Goal: Check status: Check status

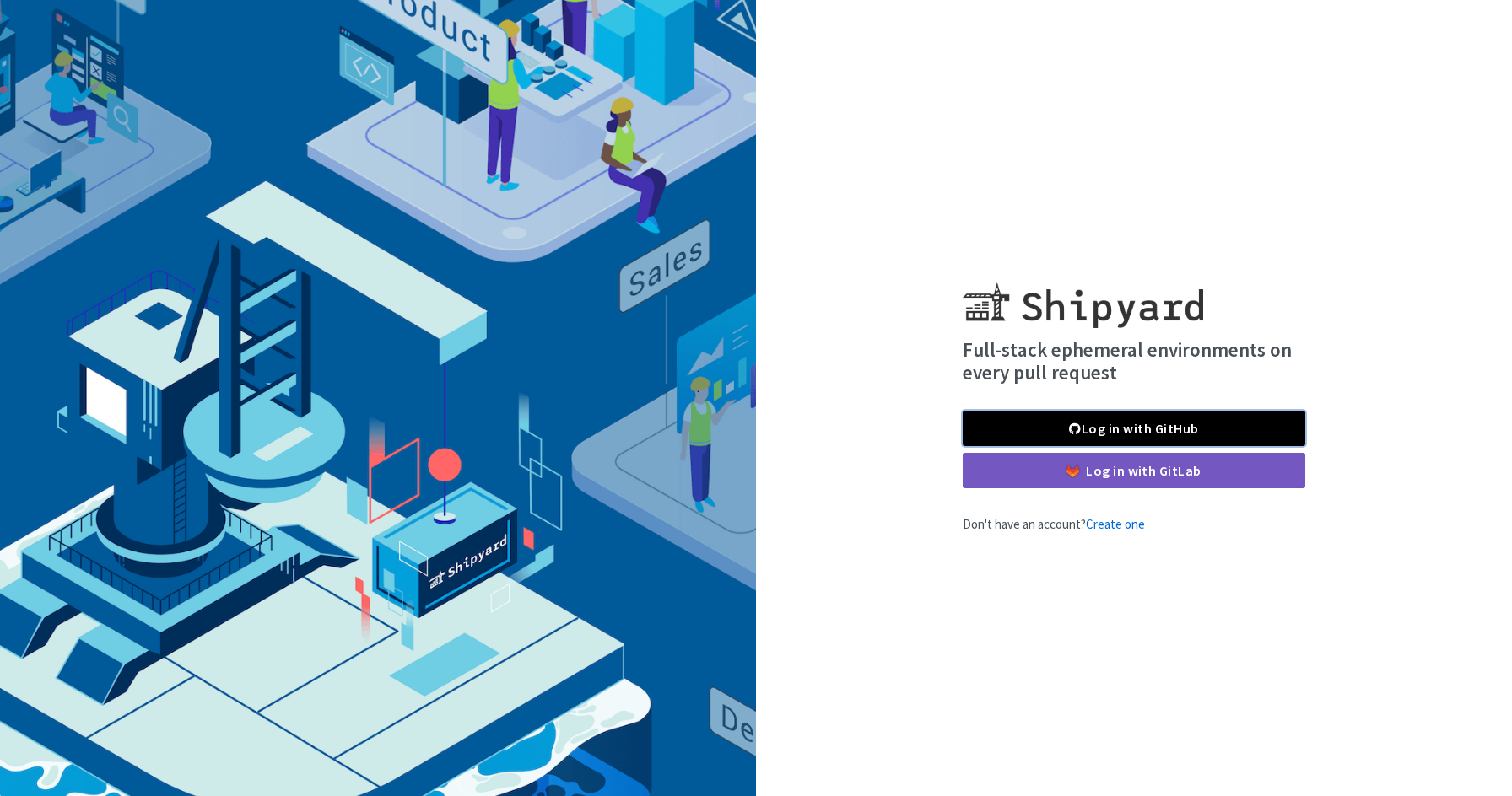
click at [1044, 425] on link "Log in with GitHub" at bounding box center [1134, 428] width 343 height 36
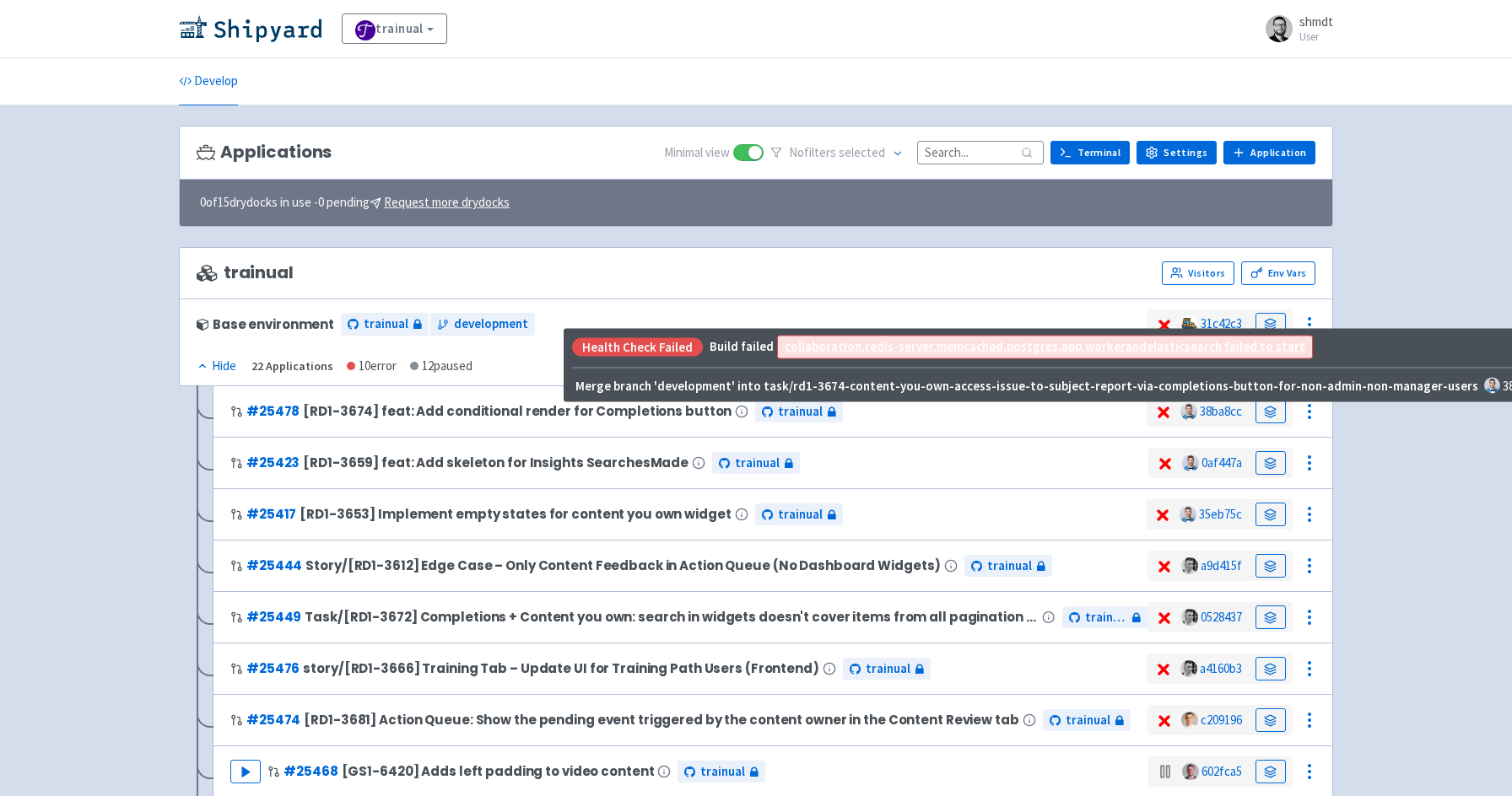
click at [1163, 419] on icon at bounding box center [1163, 412] width 20 height 16
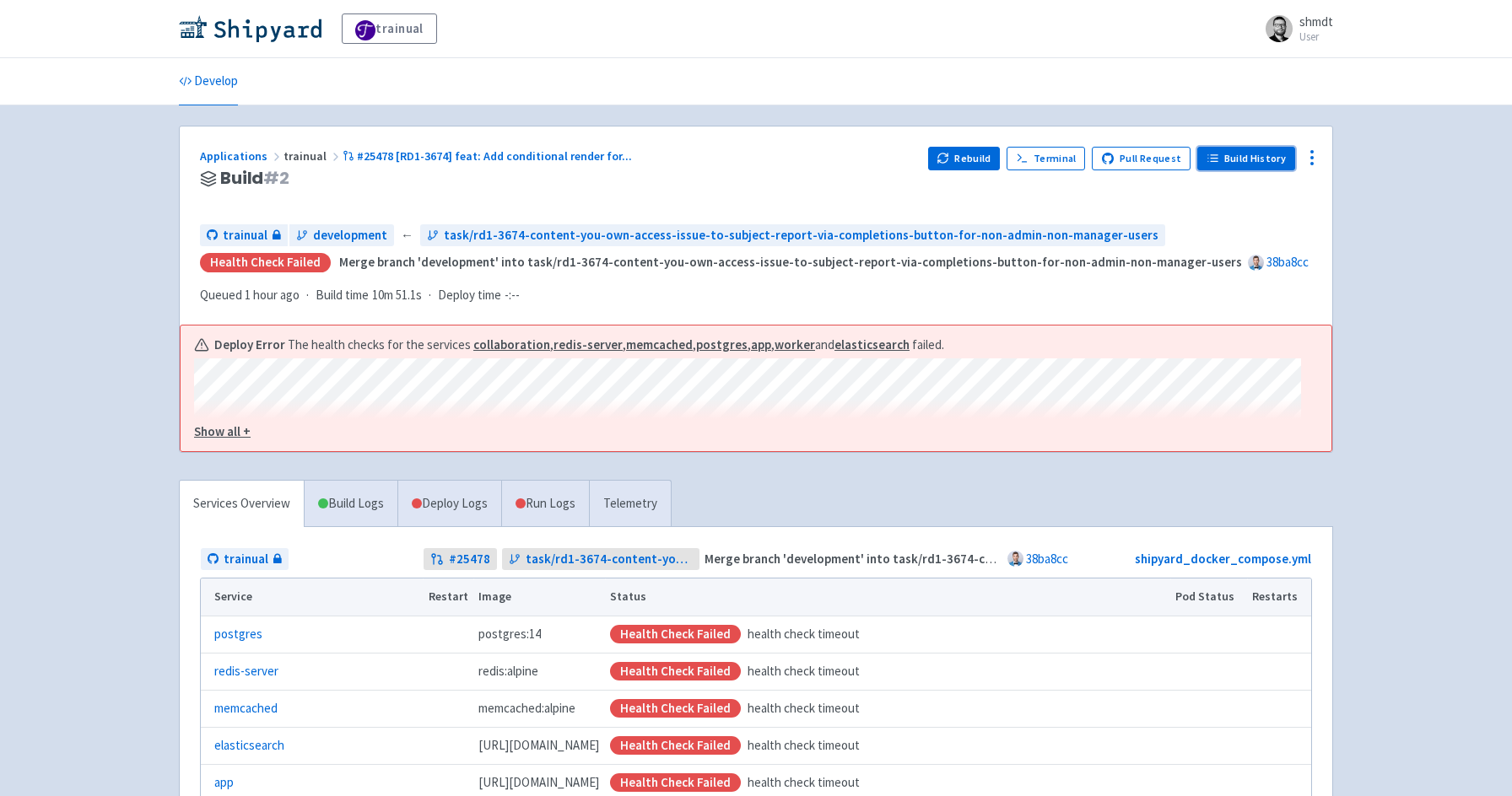
click at [1252, 157] on link "Build History" at bounding box center [1246, 158] width 97 height 23
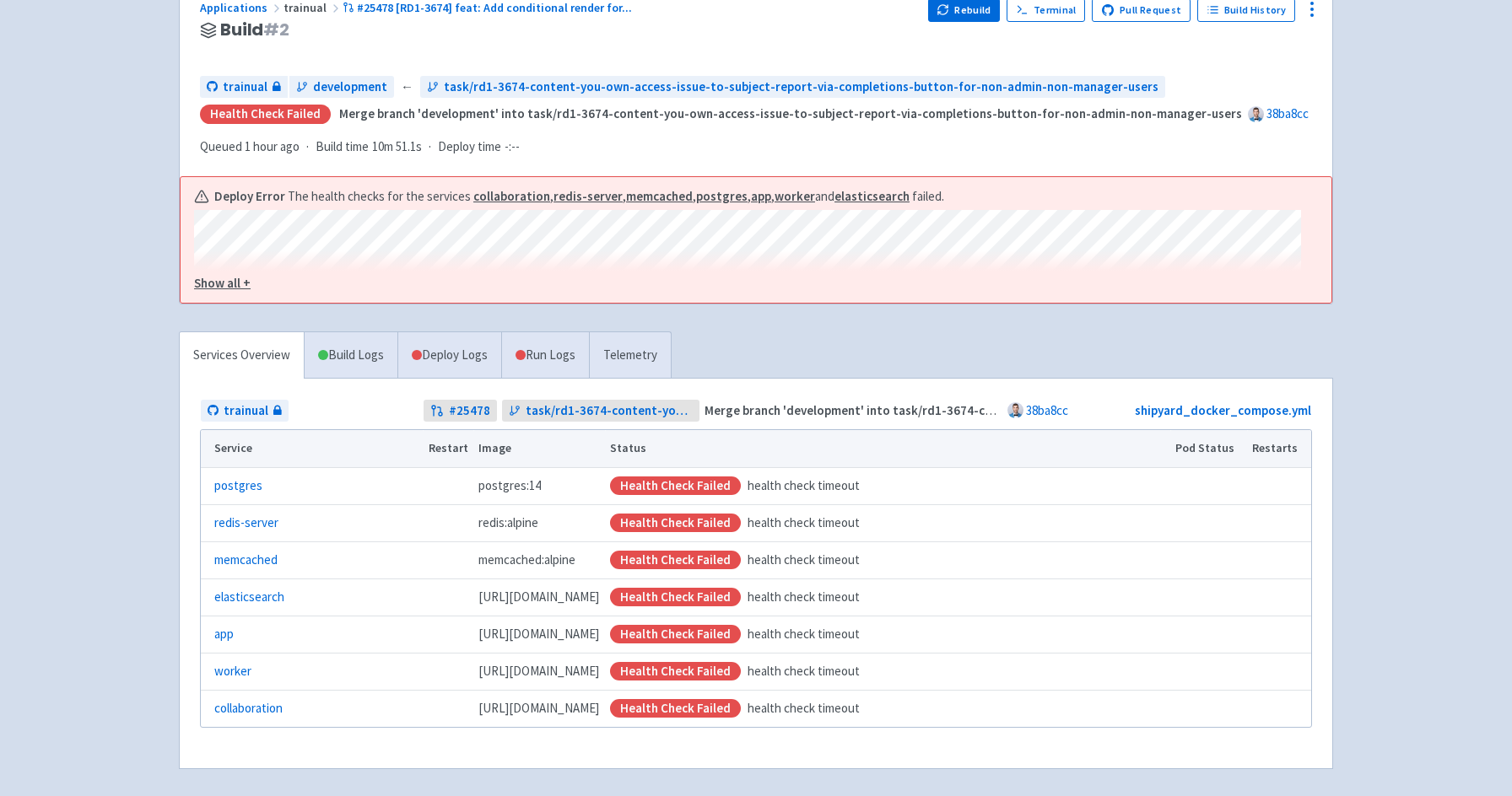
scroll to position [214, 0]
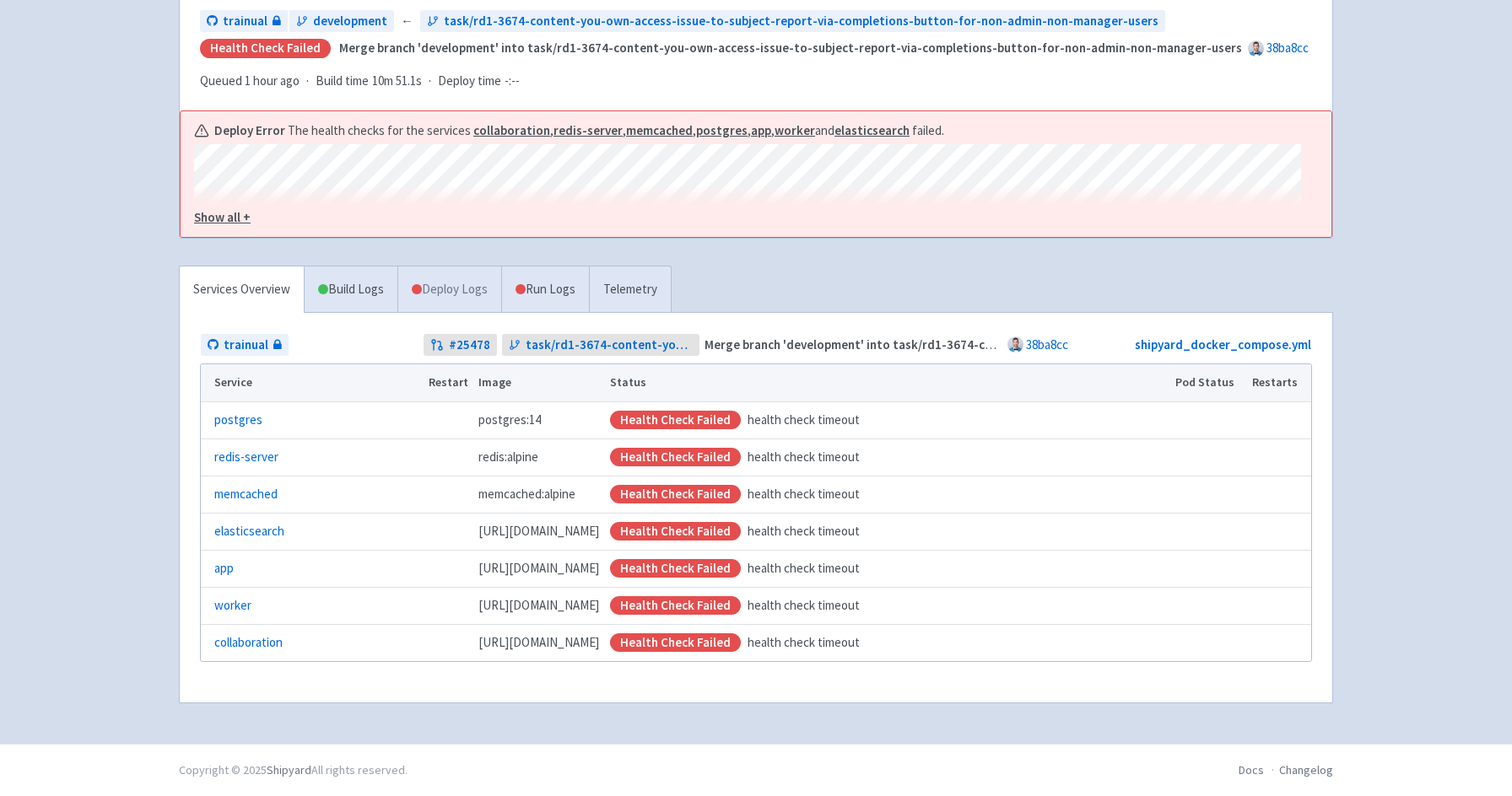
click at [460, 290] on link "Deploy Logs" at bounding box center [450, 289] width 104 height 46
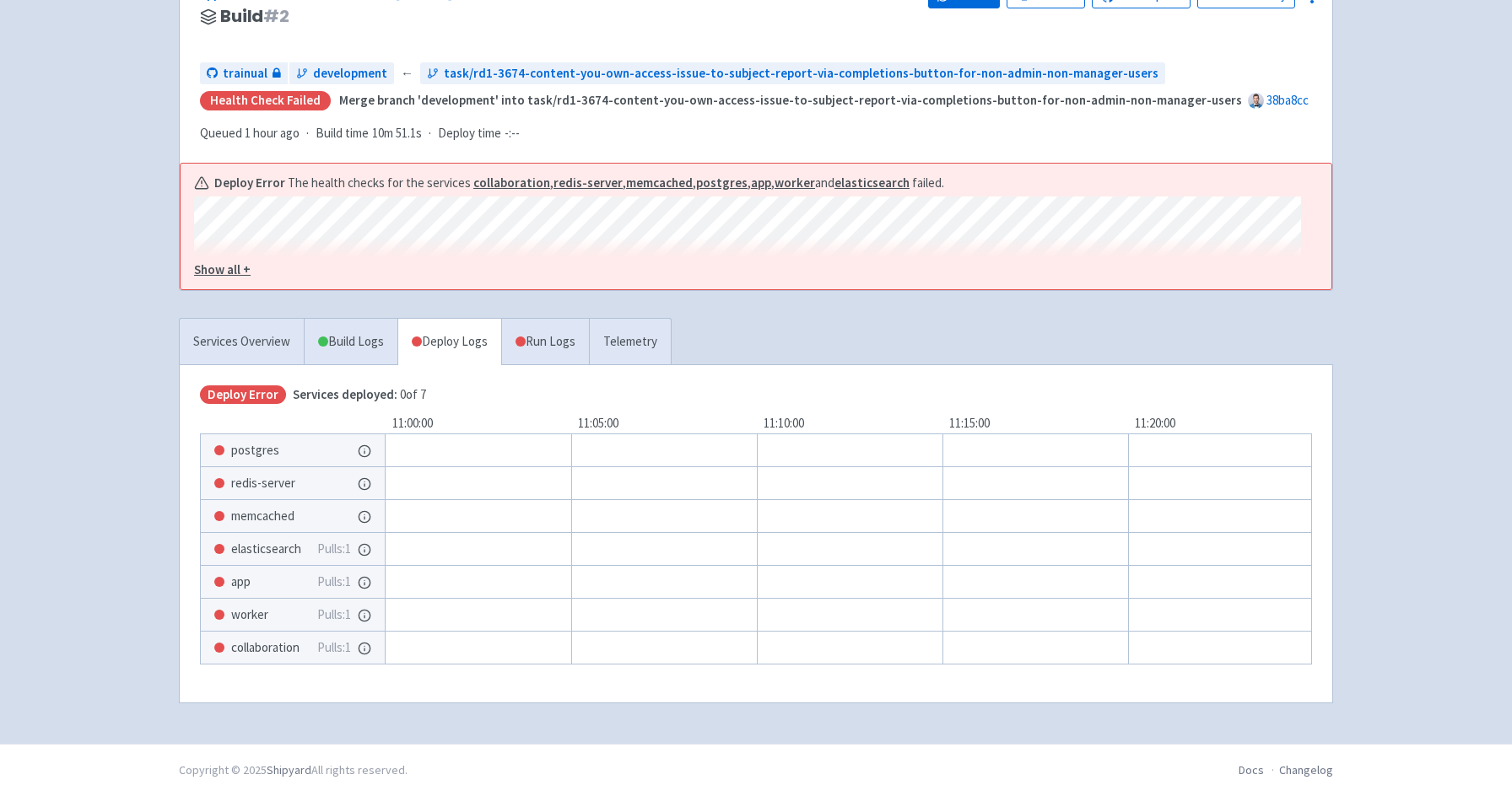
scroll to position [162, 0]
click at [220, 270] on u "Show all +" at bounding box center [222, 269] width 57 height 16
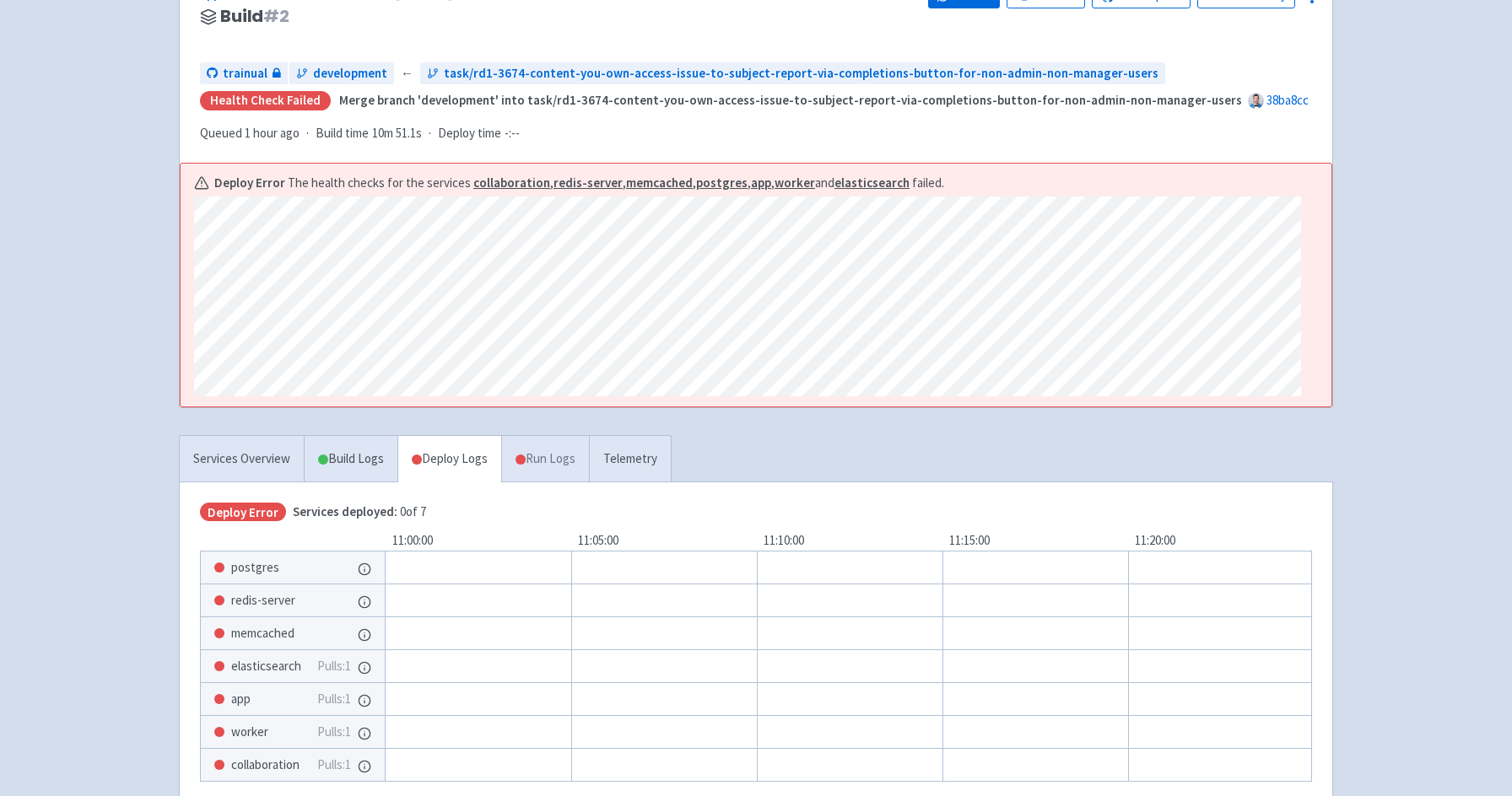
click at [539, 480] on link "Run Logs" at bounding box center [544, 459] width 88 height 46
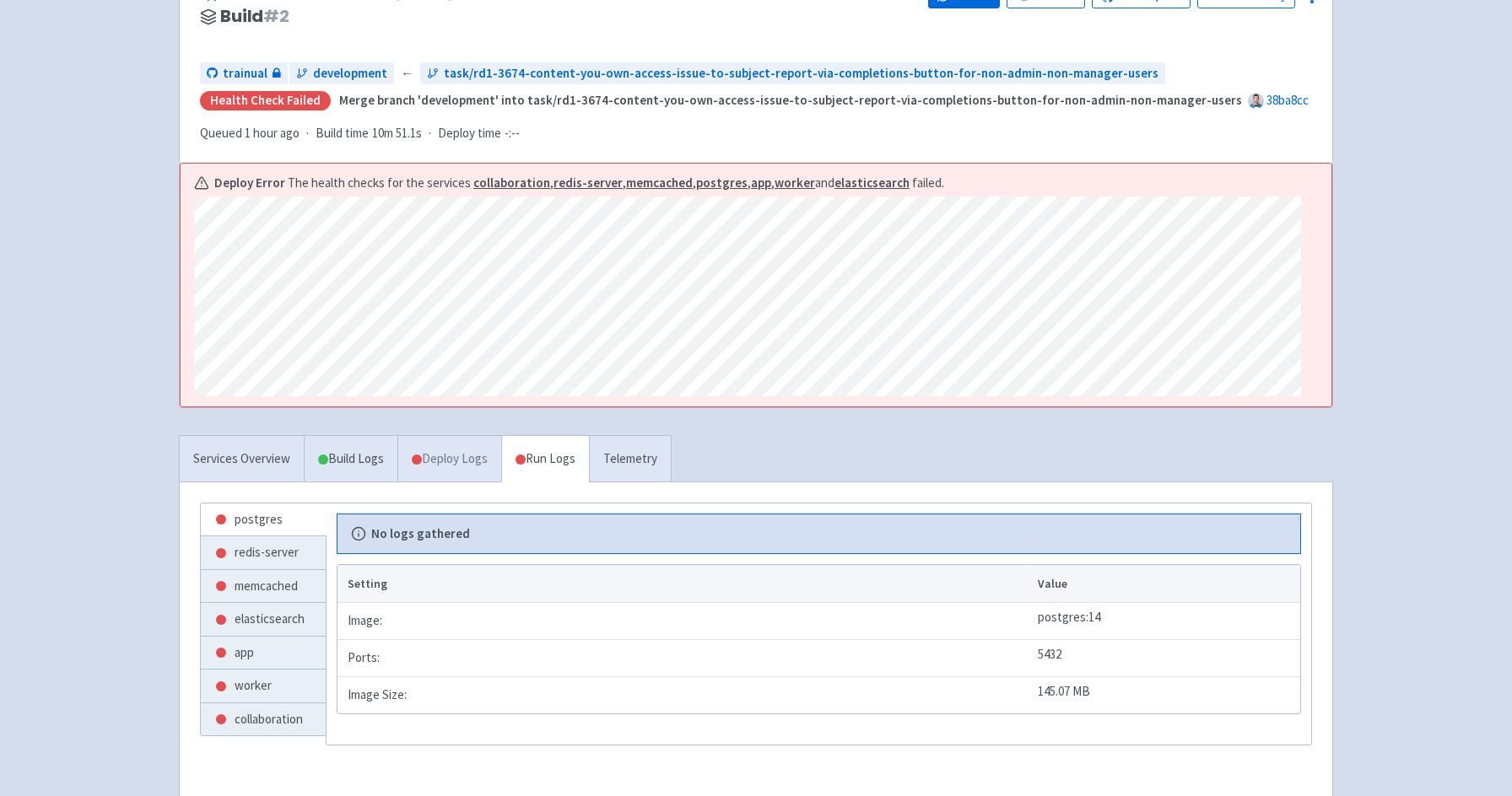
click at [443, 478] on link "Deploy Logs" at bounding box center [450, 459] width 104 height 46
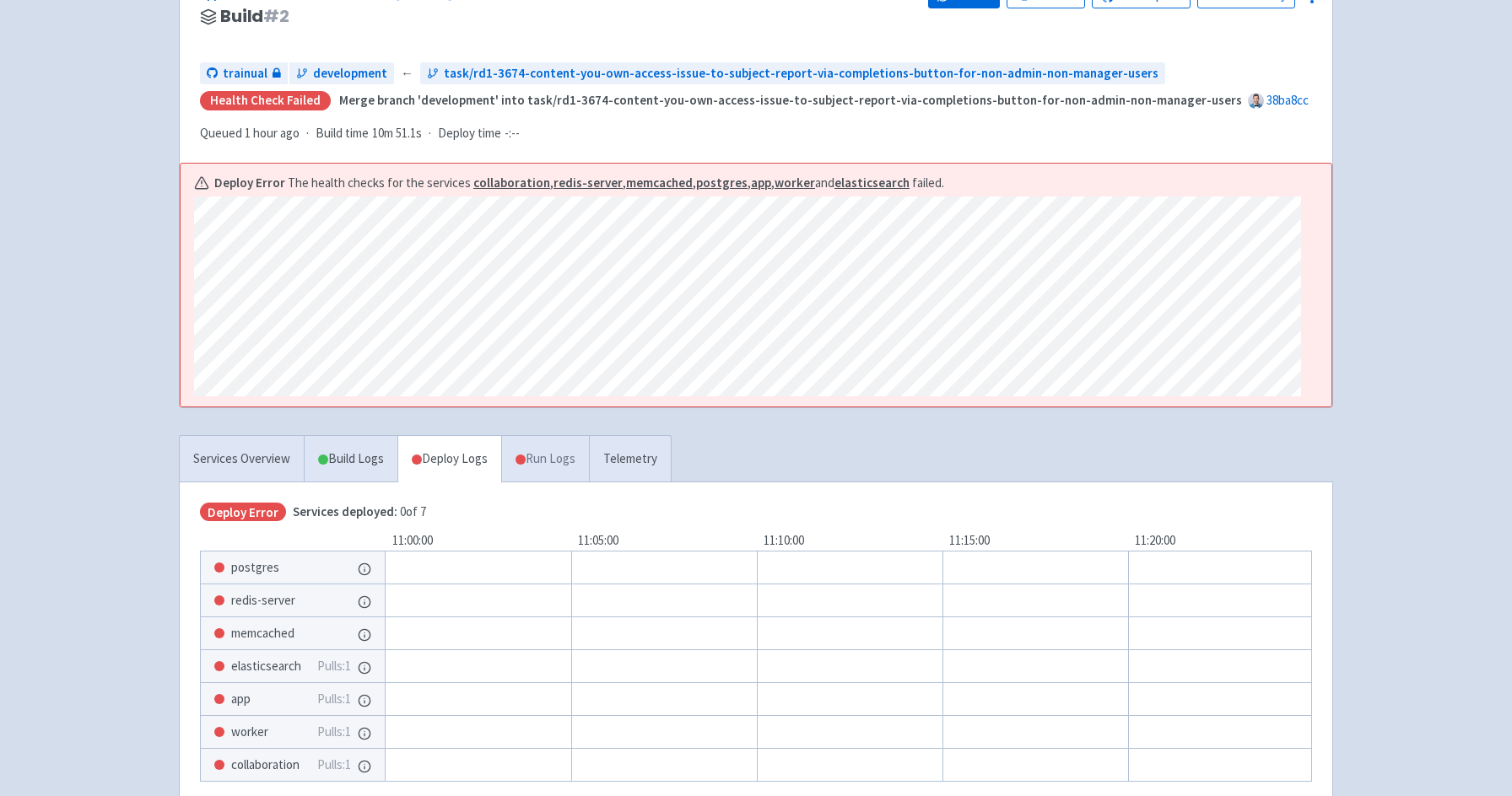
click at [538, 451] on link "Run Logs" at bounding box center [544, 459] width 88 height 46
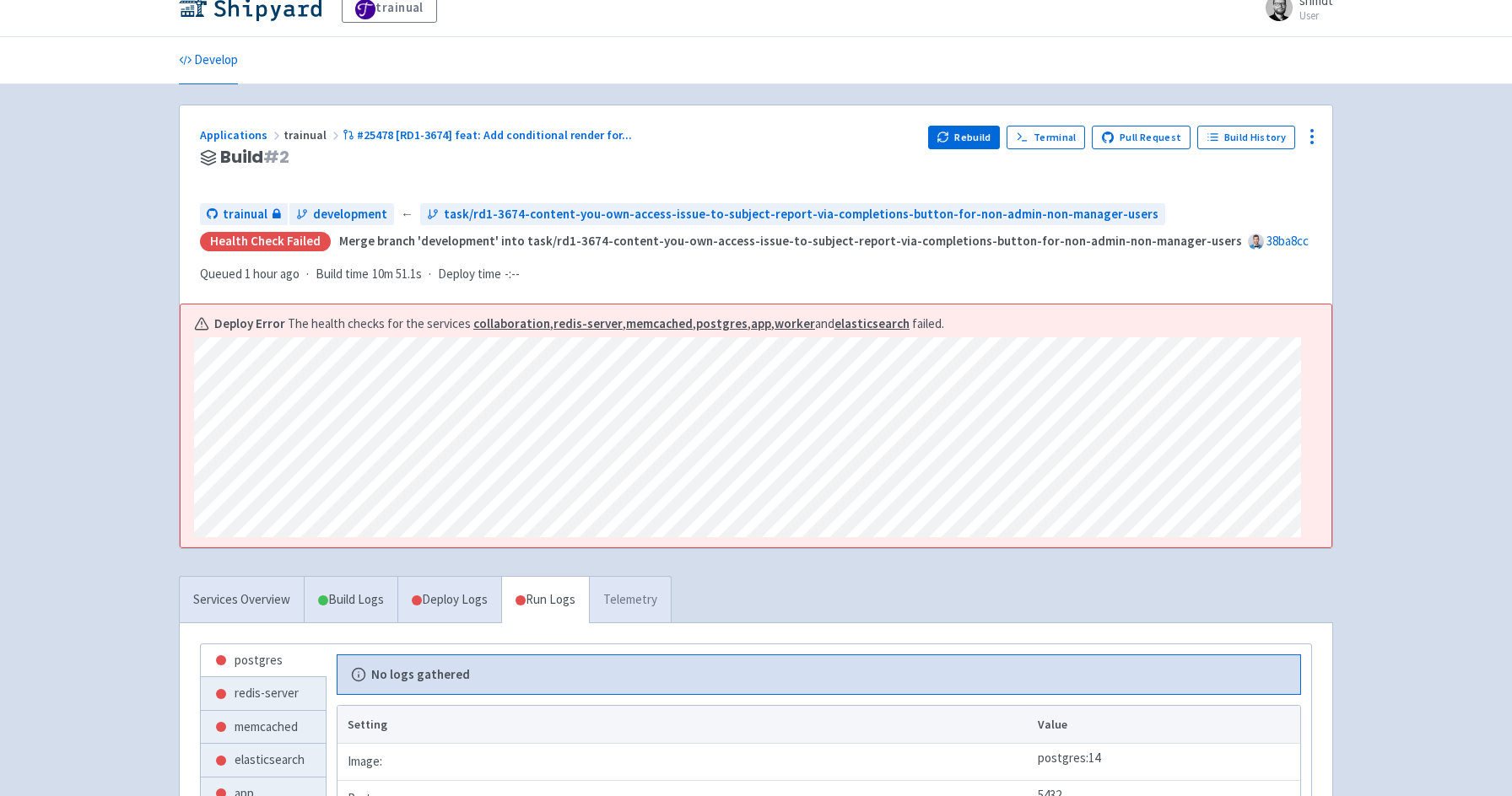
scroll to position [14, 0]
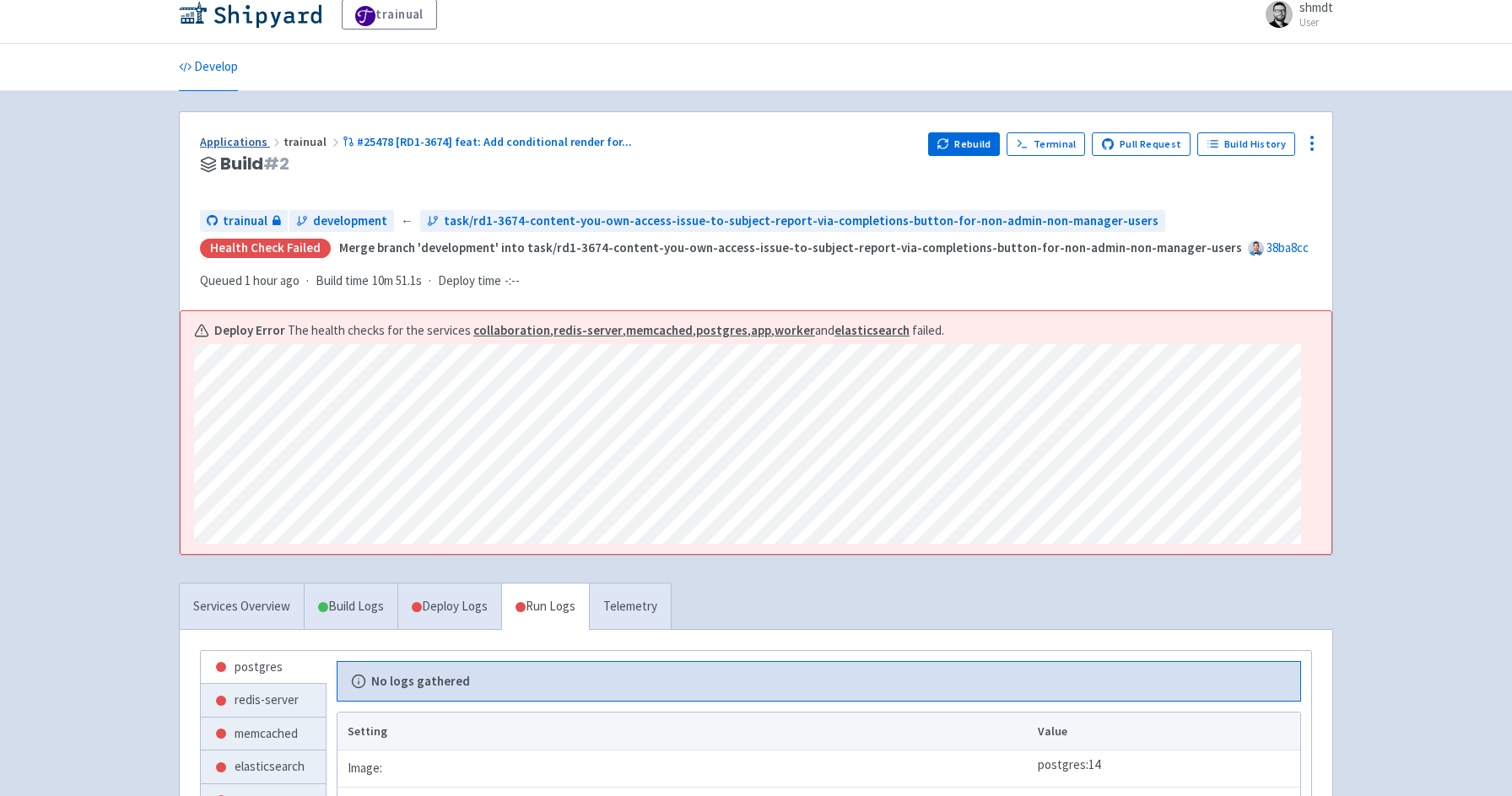
click at [226, 142] on link "Applications" at bounding box center [241, 142] width 84 height 15
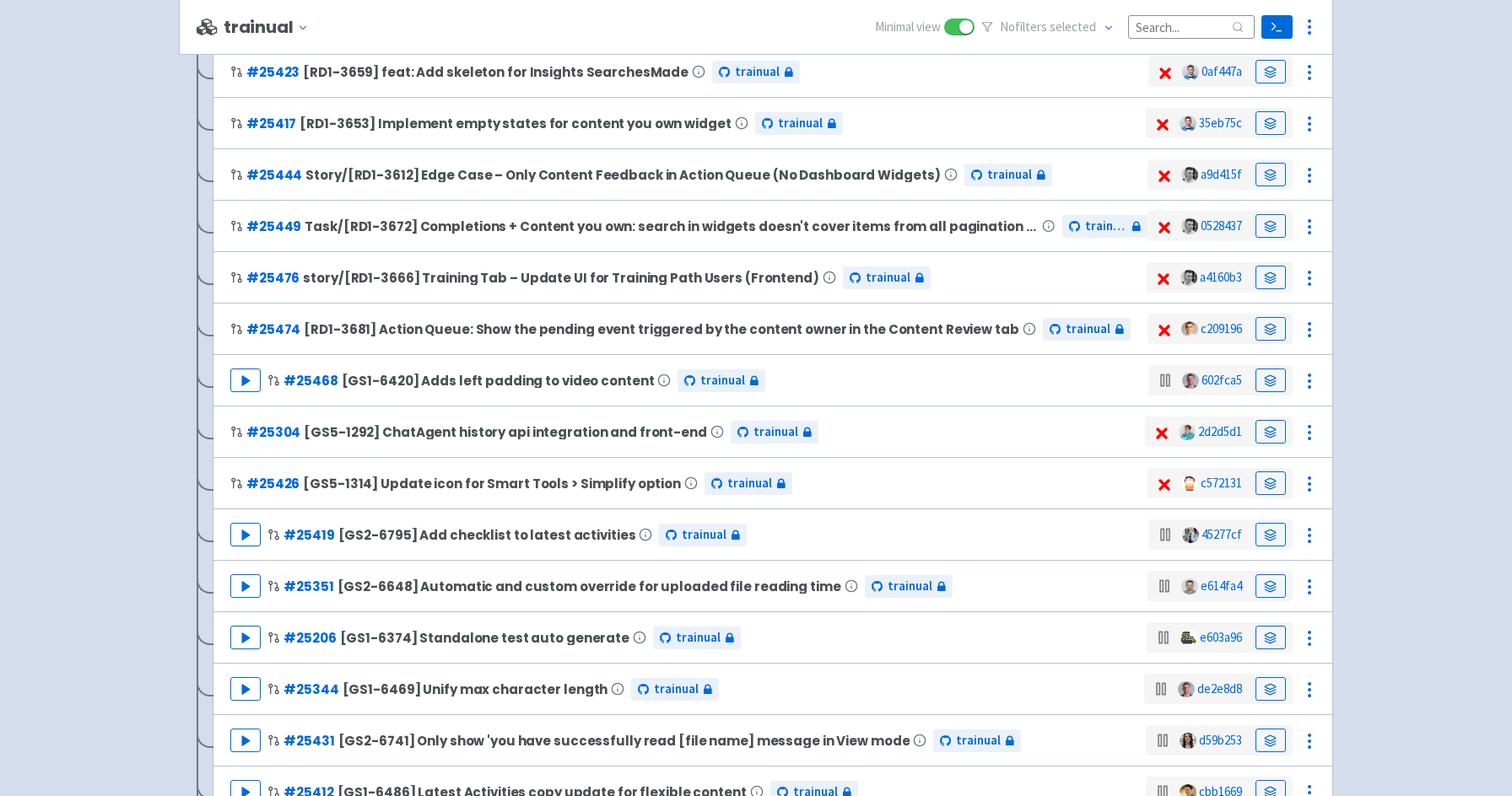
scroll to position [394, 0]
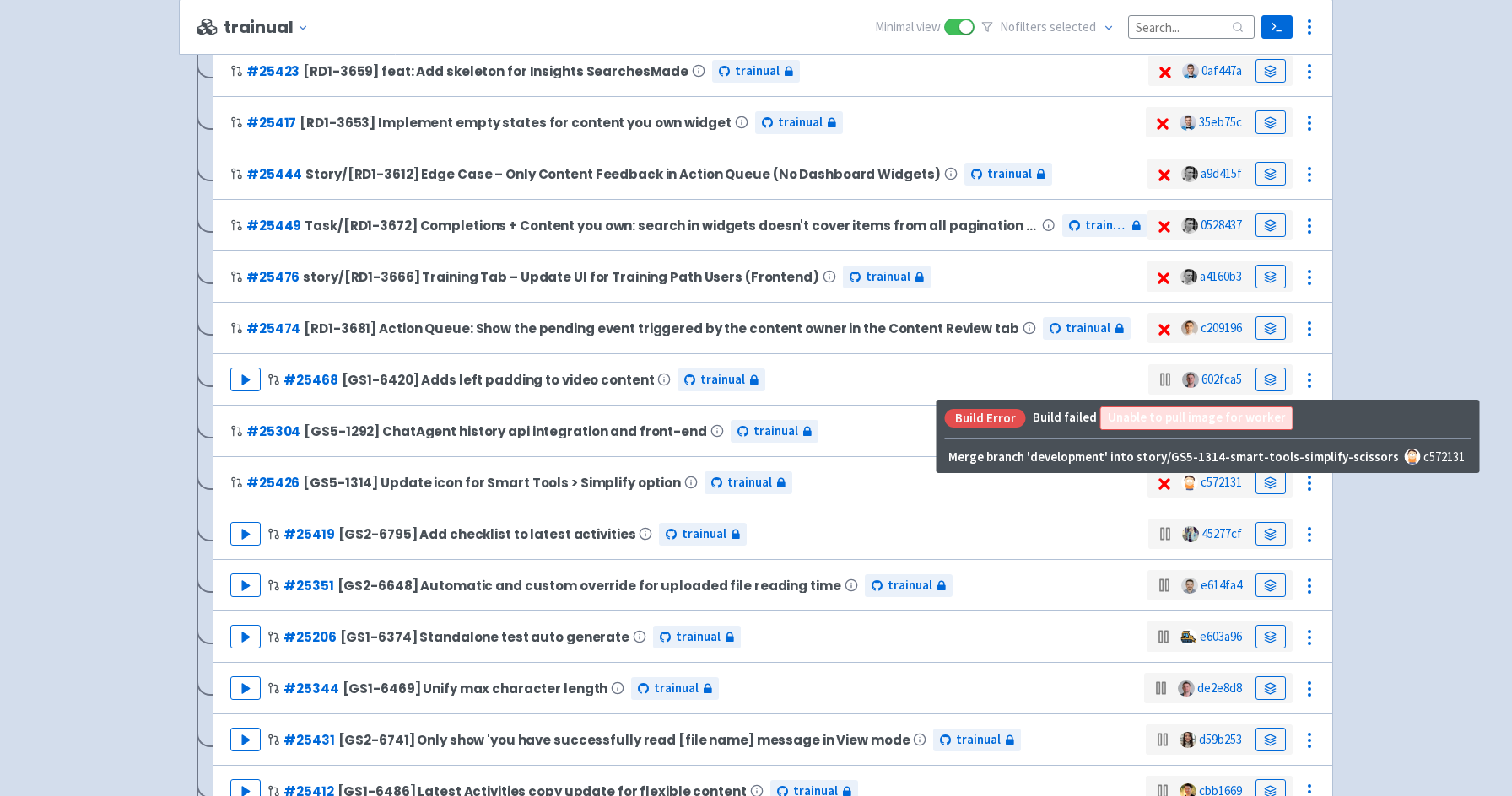
click at [1191, 481] on span at bounding box center [1189, 482] width 16 height 16
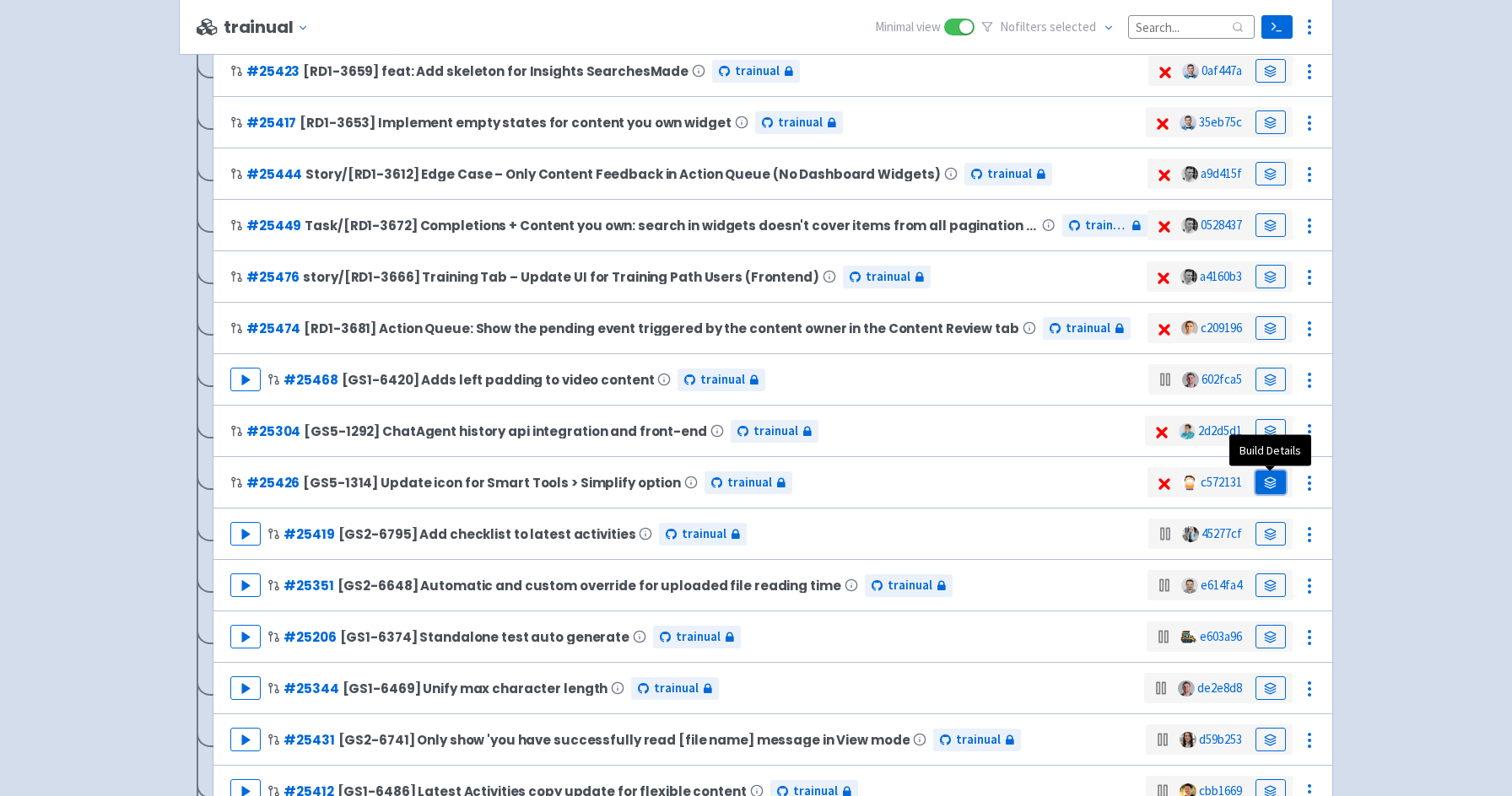
click at [1273, 482] on icon at bounding box center [1270, 482] width 13 height 13
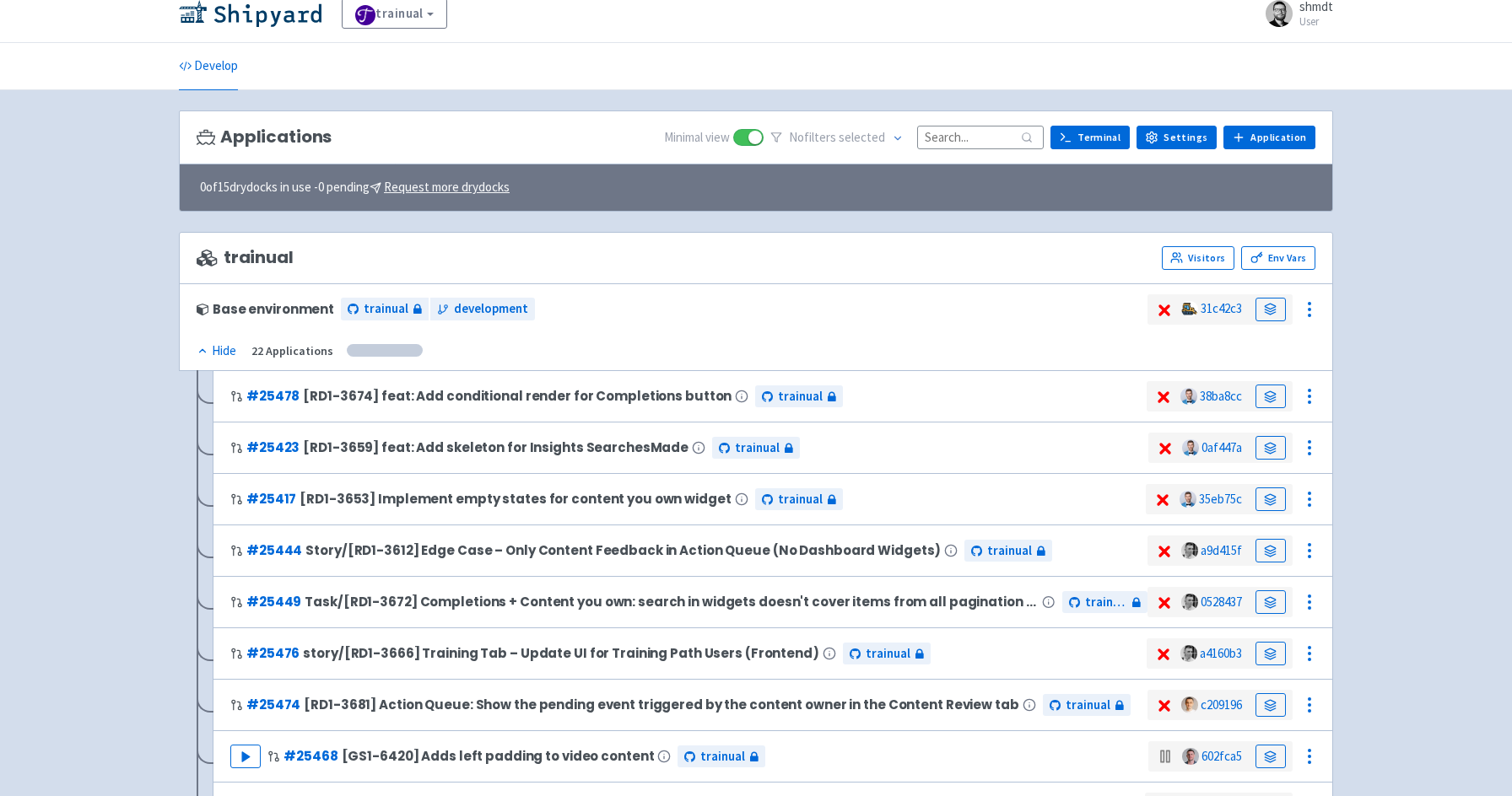
scroll to position [32, 0]
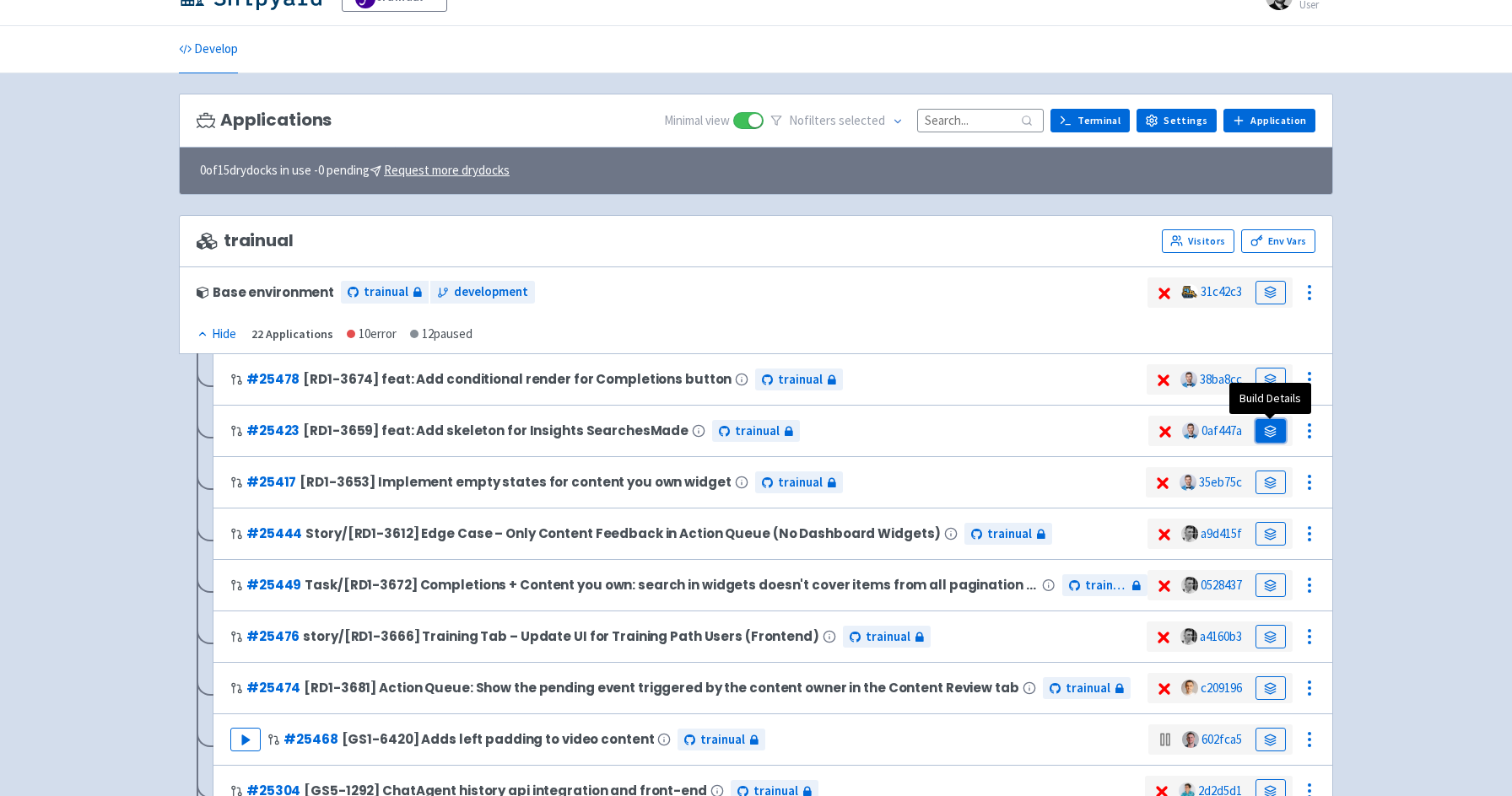
click at [1277, 429] on icon at bounding box center [1270, 431] width 13 height 13
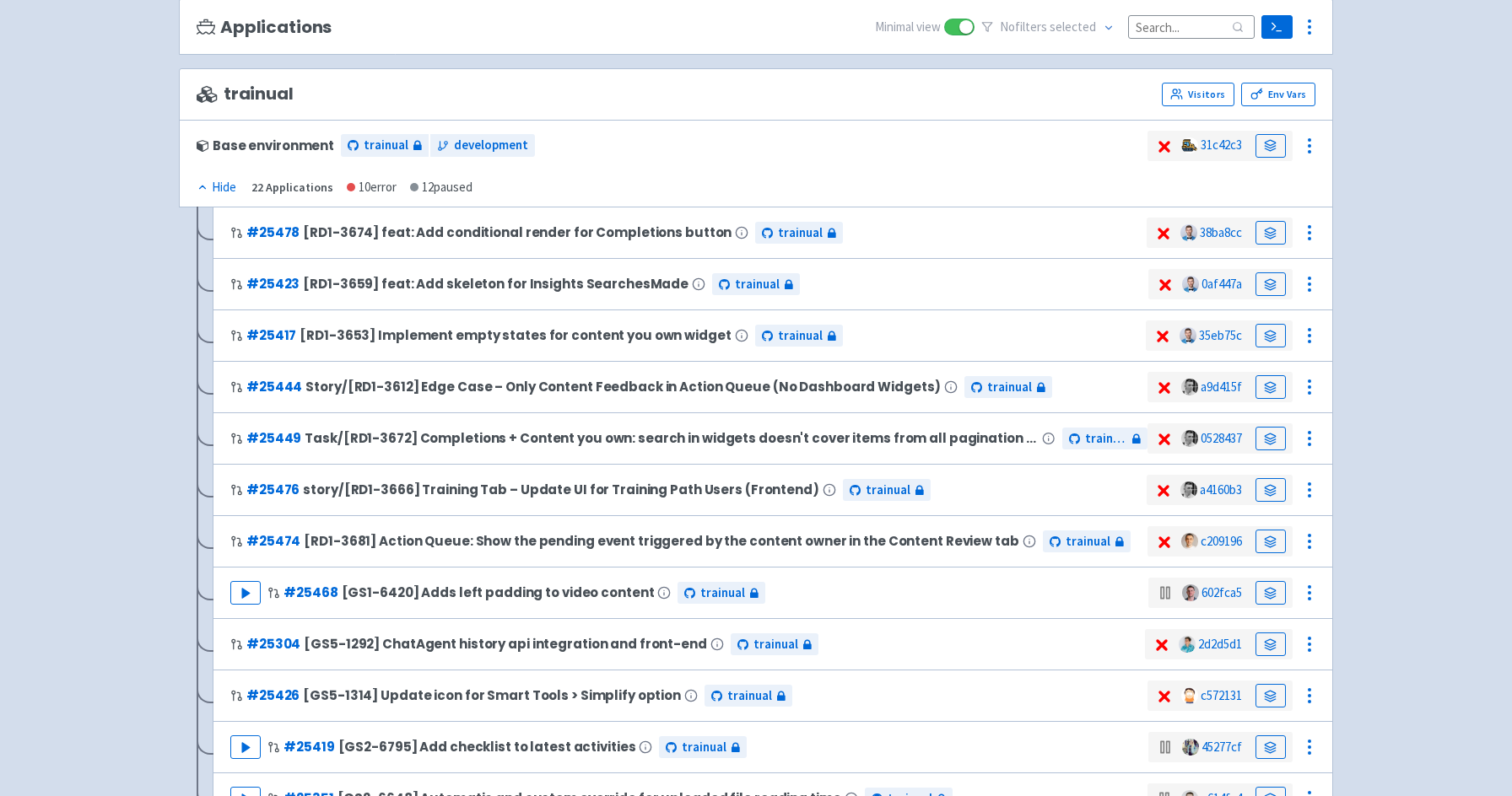
scroll to position [182, 0]
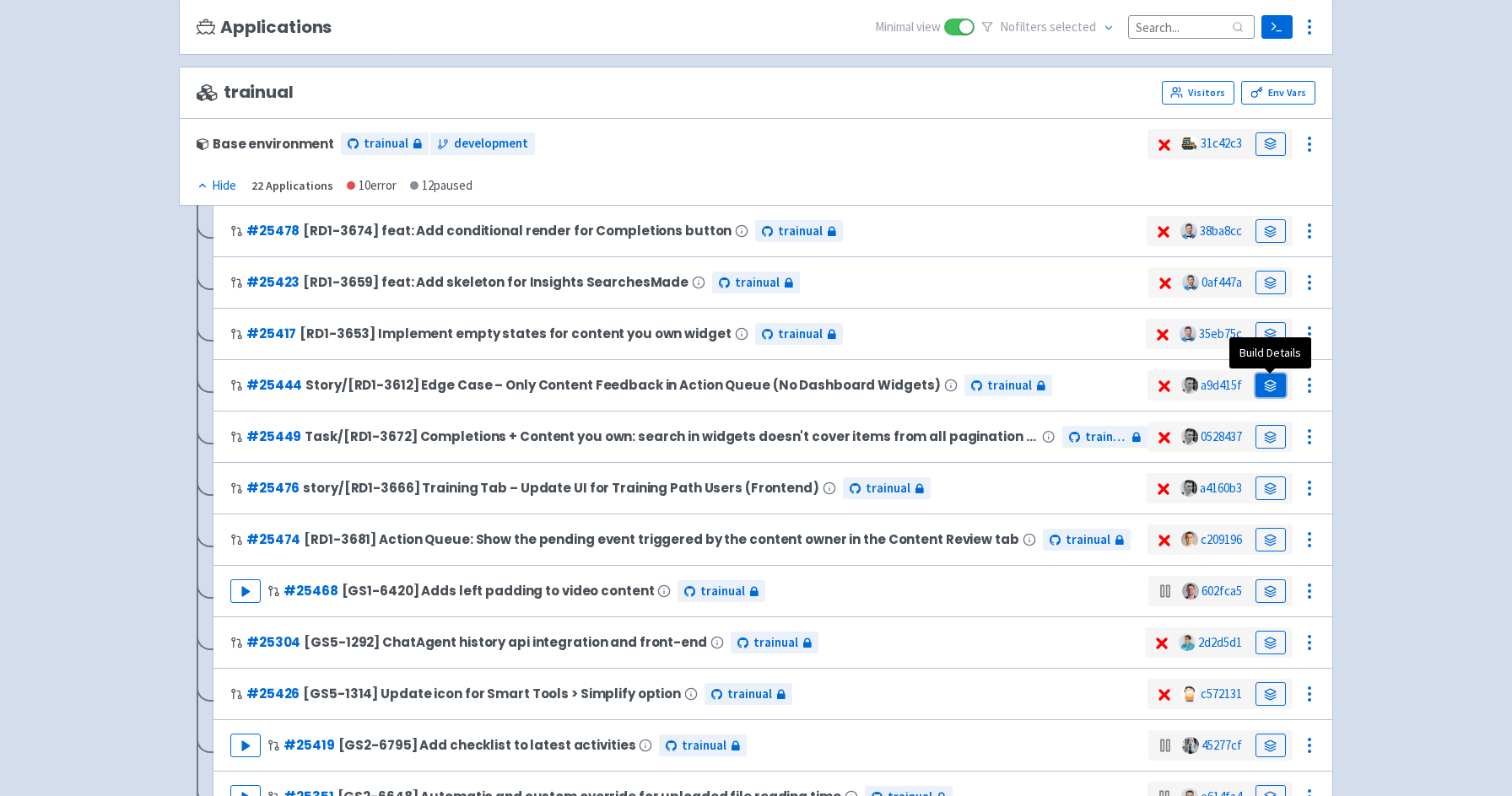
click at [1270, 394] on link at bounding box center [1270, 385] width 30 height 23
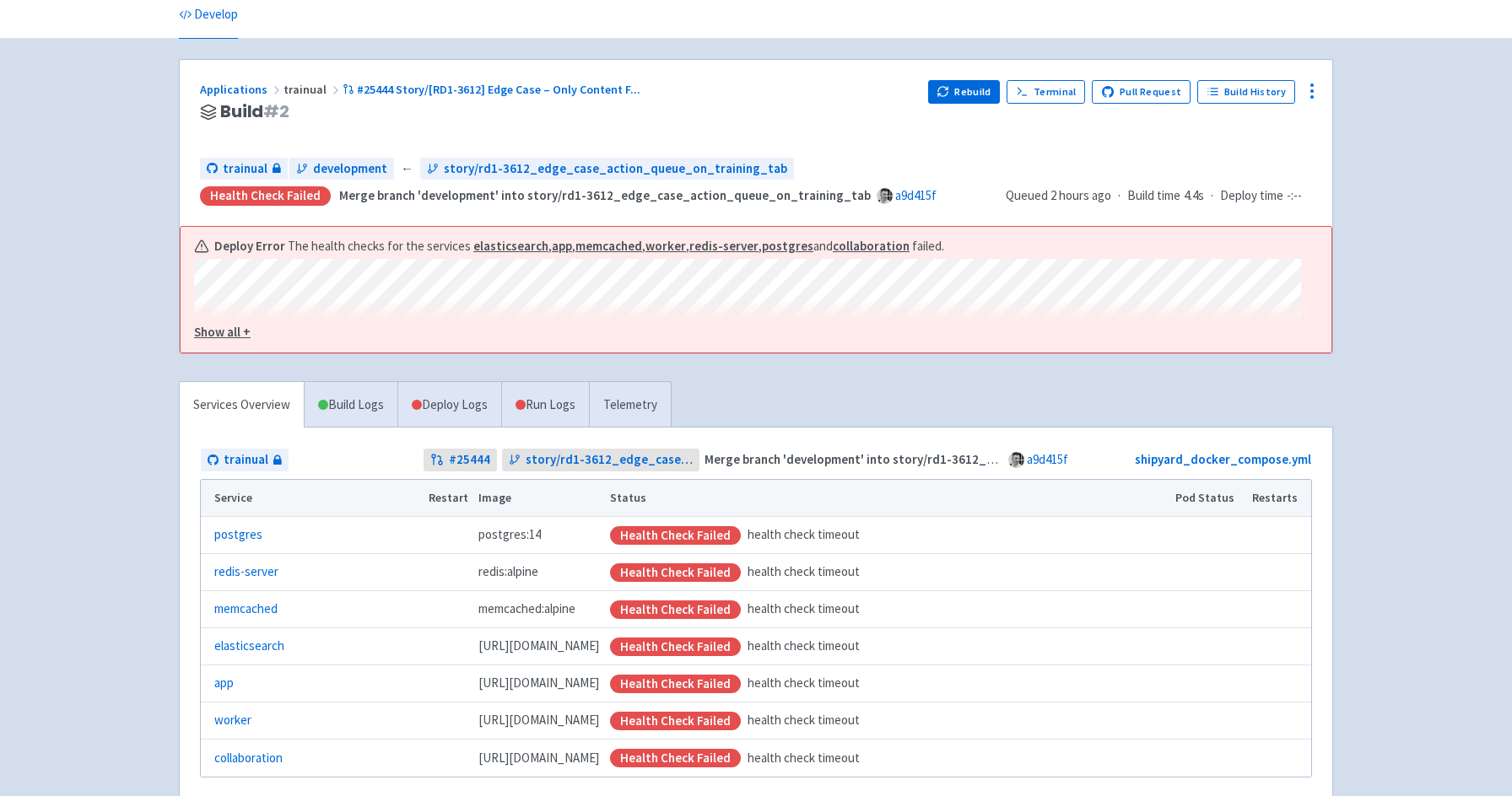
scroll to position [182, 0]
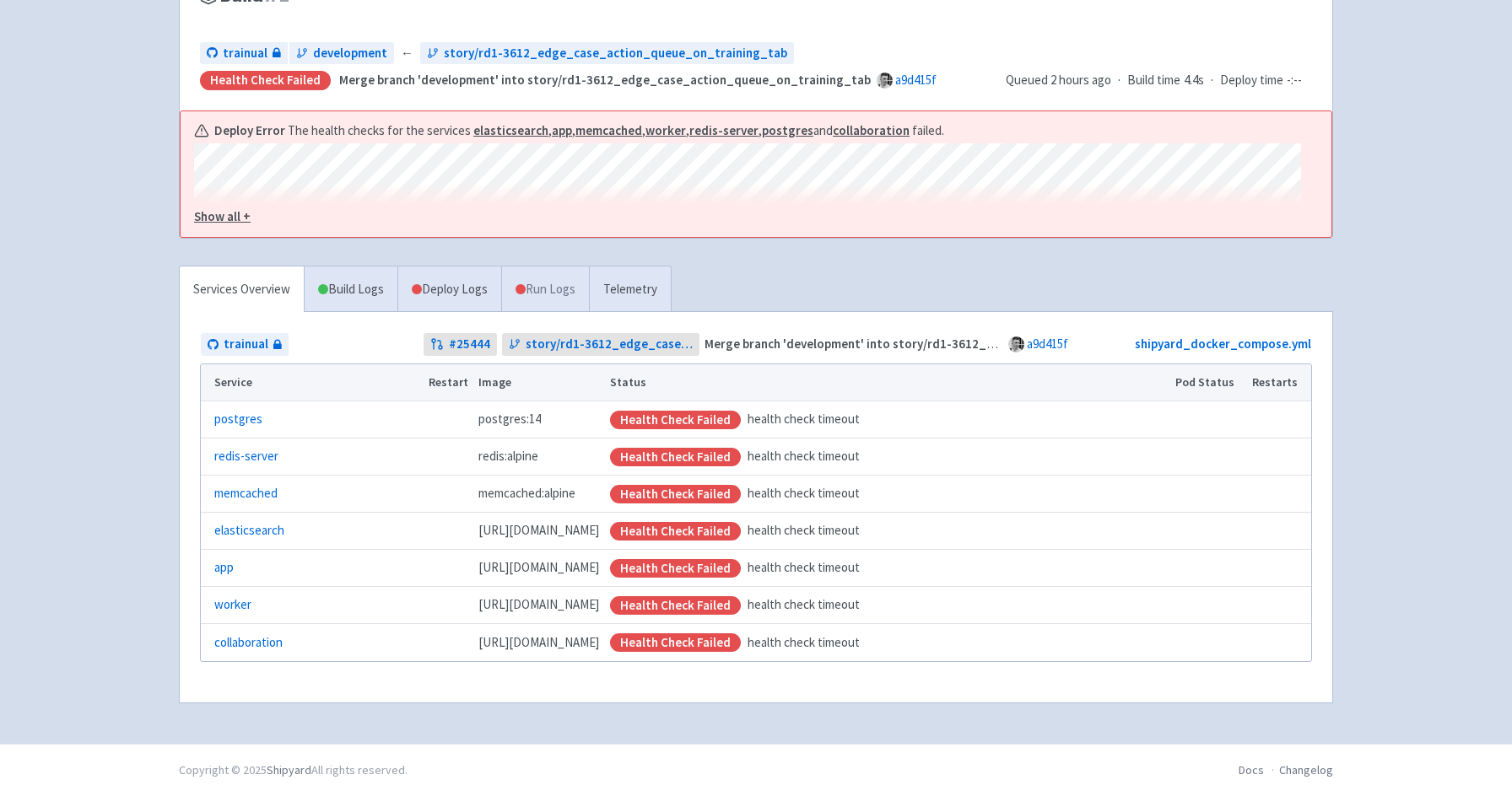
click at [539, 286] on link "Run Logs" at bounding box center [544, 289] width 88 height 46
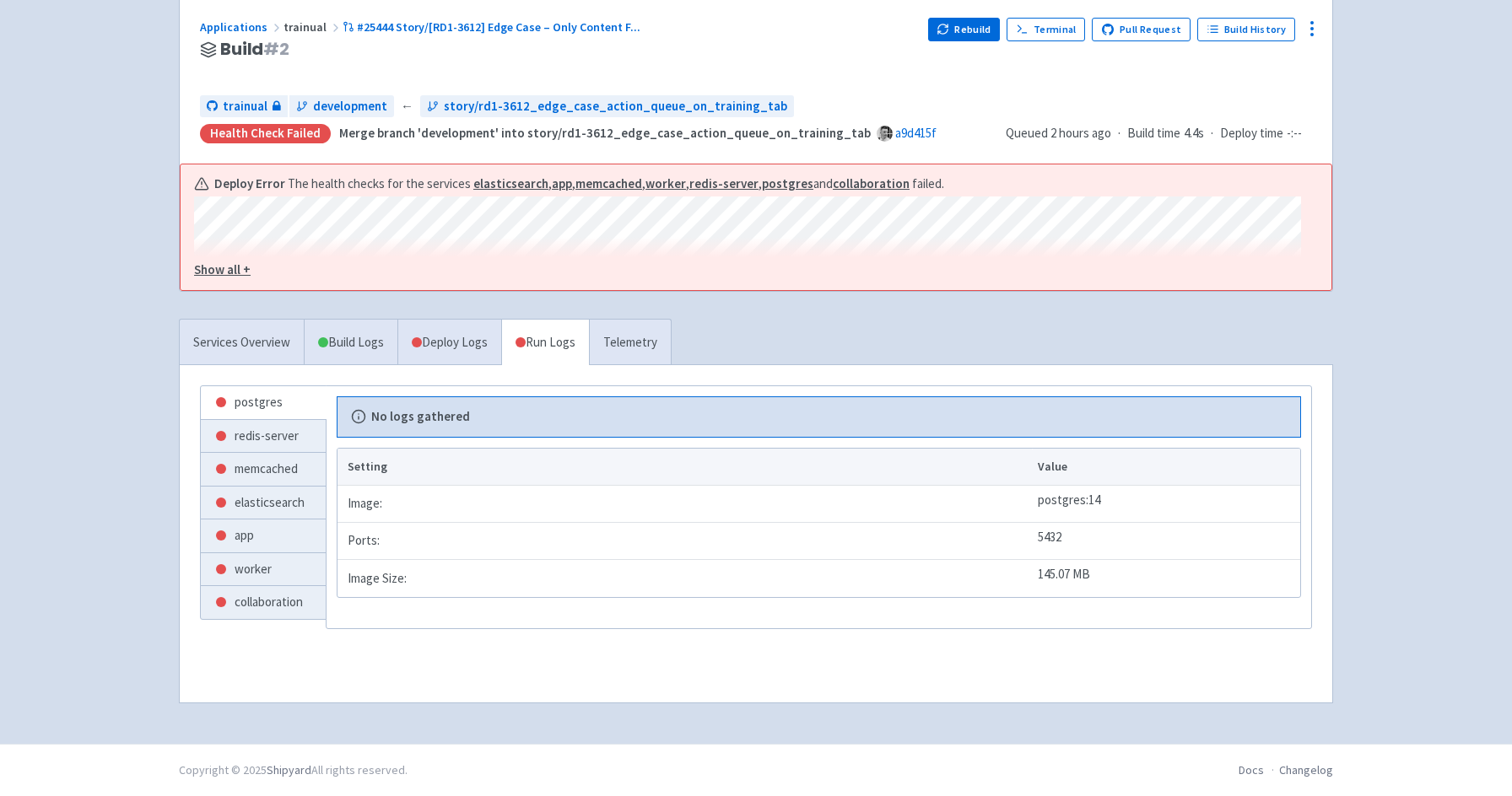
scroll to position [129, 0]
click at [459, 342] on link "Deploy Logs" at bounding box center [450, 343] width 104 height 46
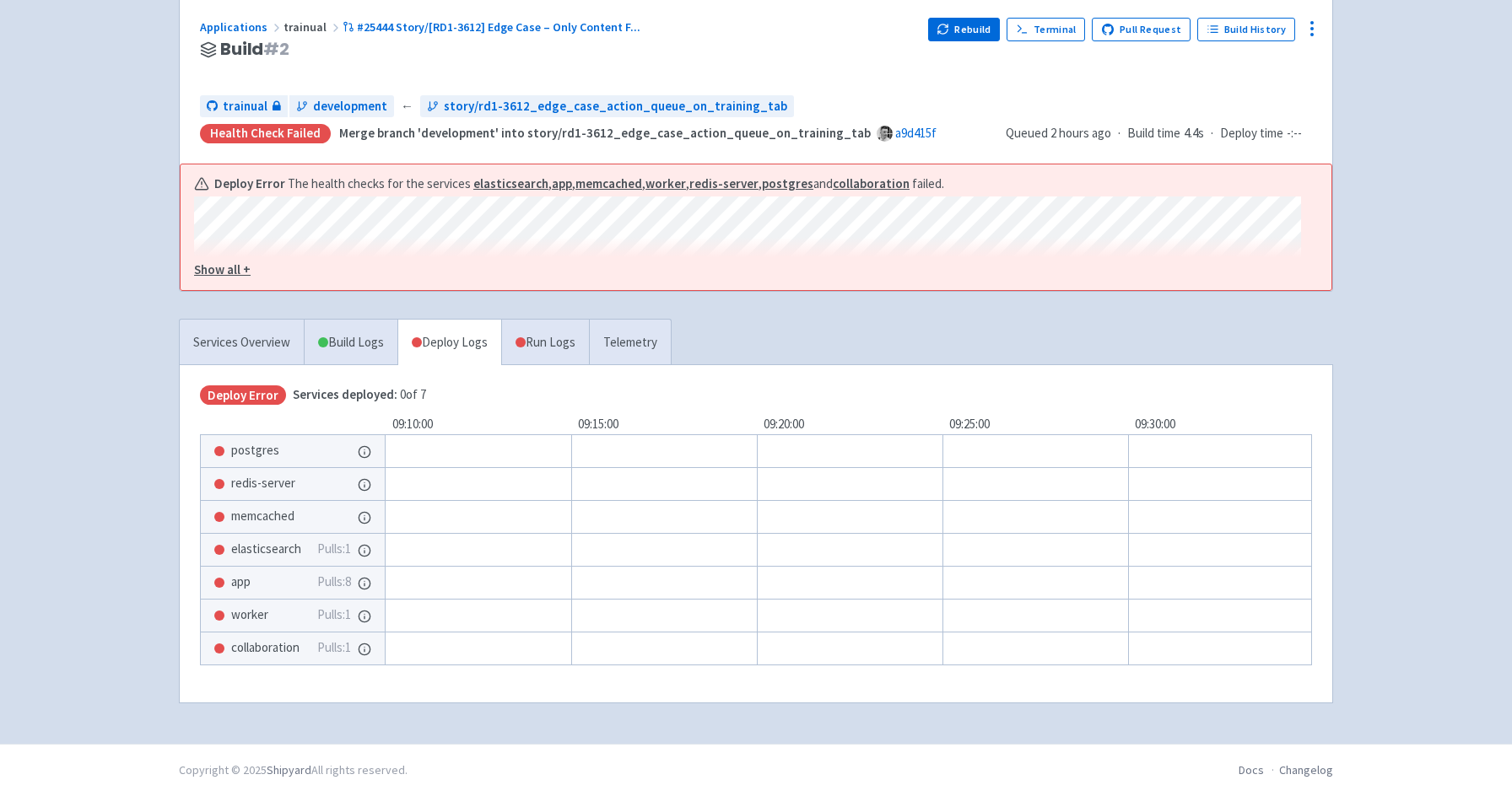
click at [234, 264] on u "Show all +" at bounding box center [222, 269] width 57 height 16
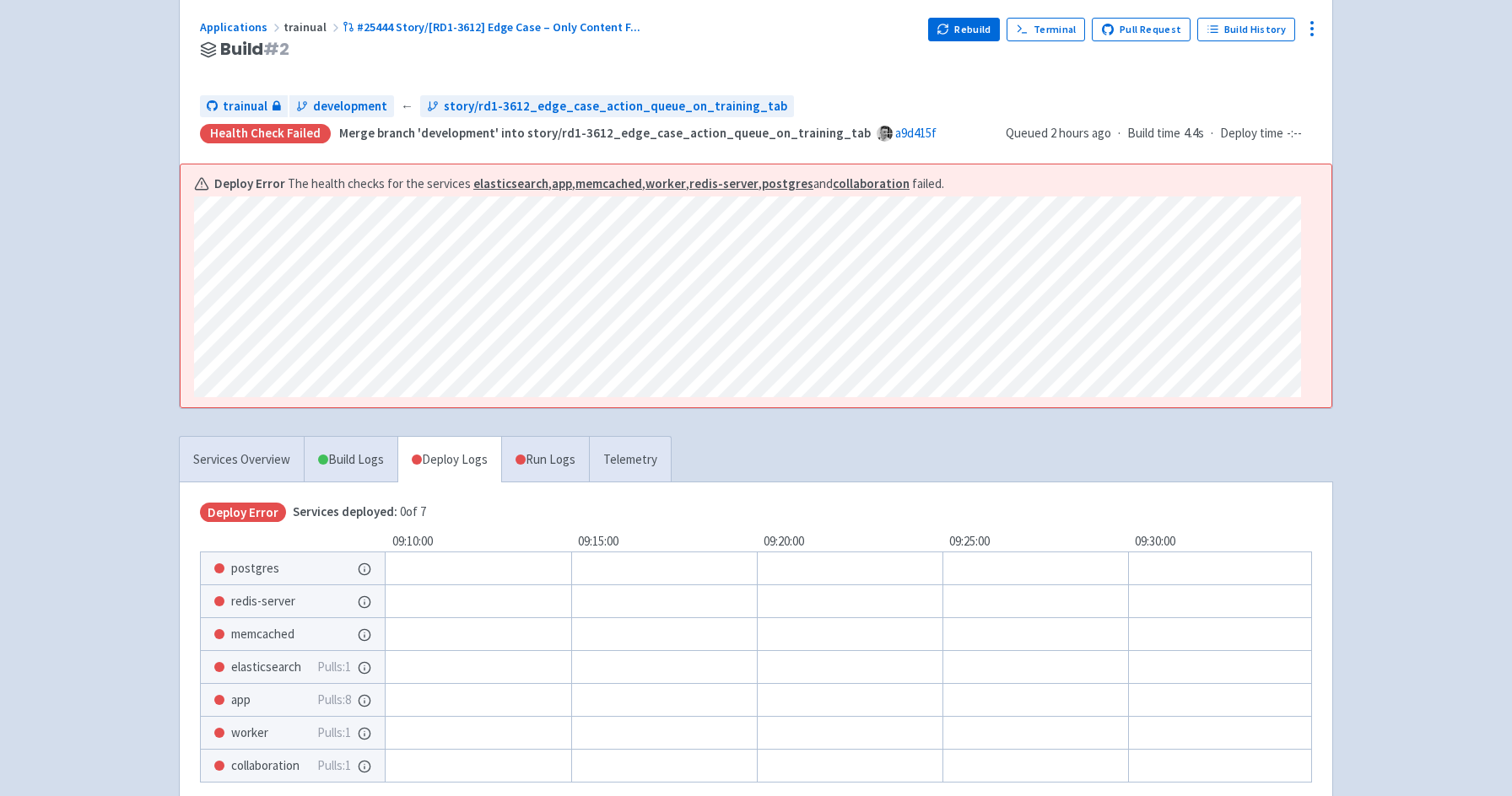
click at [554, 179] on strong "app" at bounding box center [562, 183] width 20 height 16
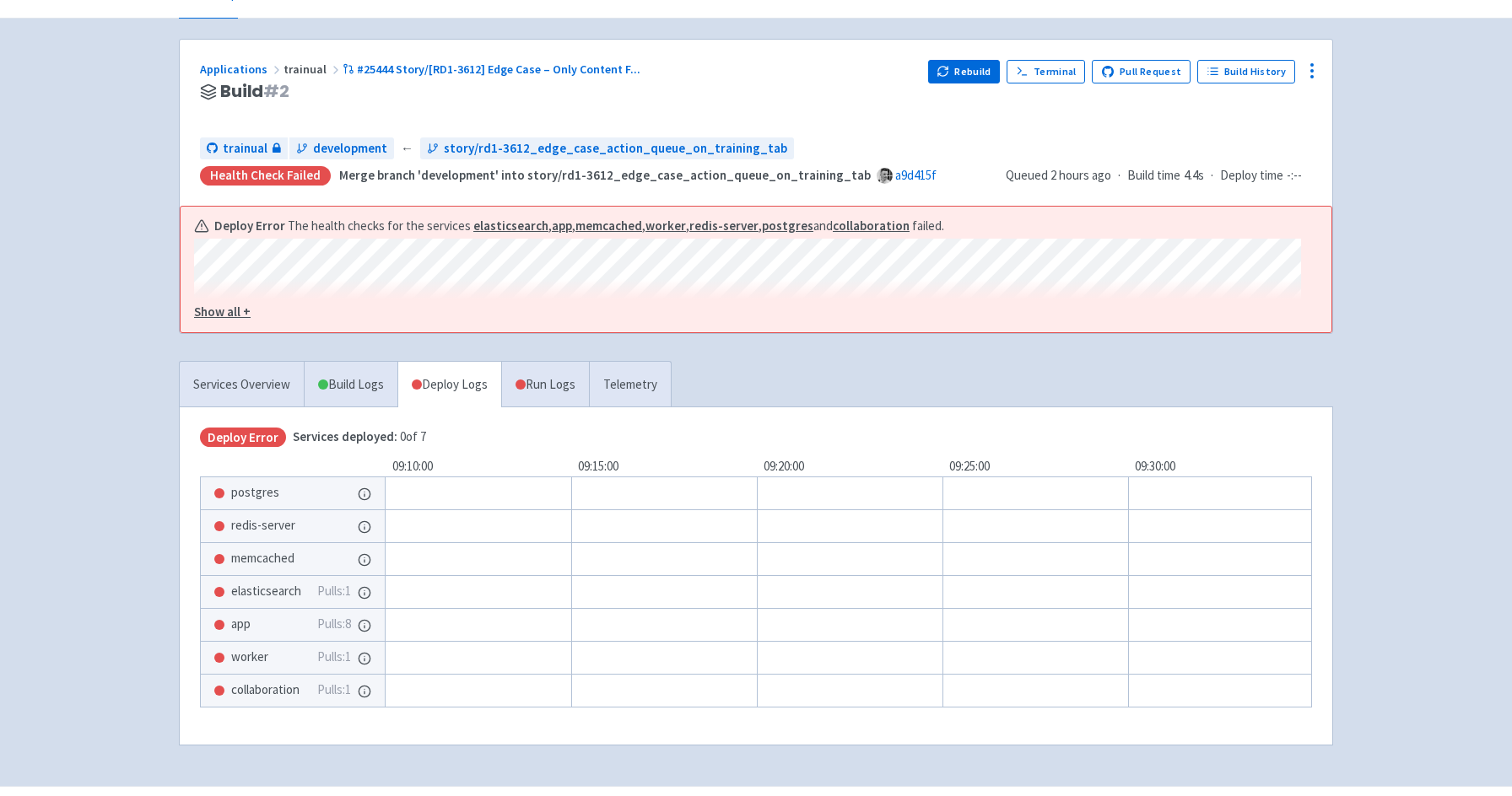
scroll to position [88, 0]
click at [234, 313] on u "Show all +" at bounding box center [222, 311] width 57 height 16
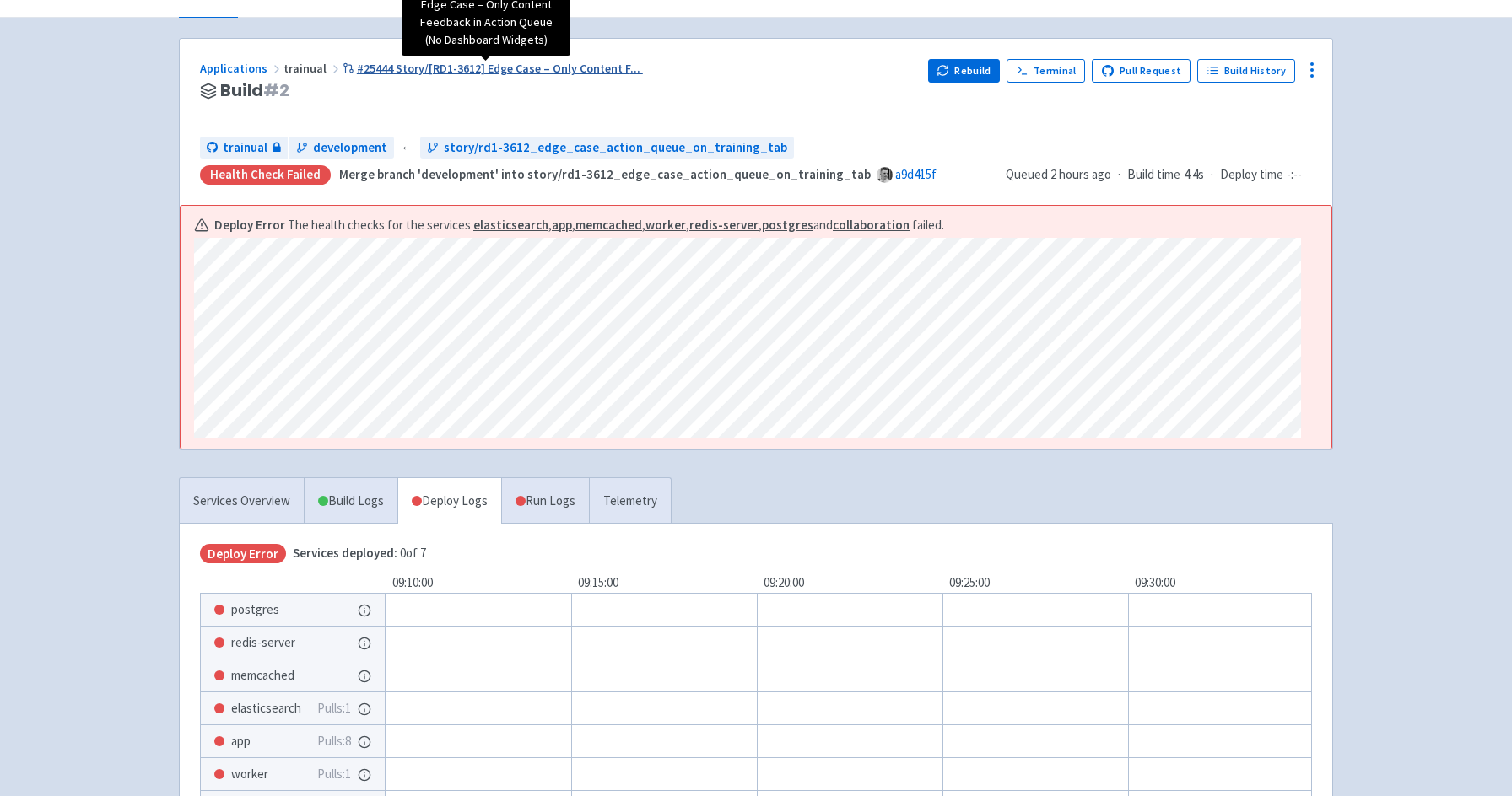
click at [428, 71] on span "#25444 Story/[RD1-3612] Edge Case – Only Content F ..." at bounding box center [499, 69] width 284 height 15
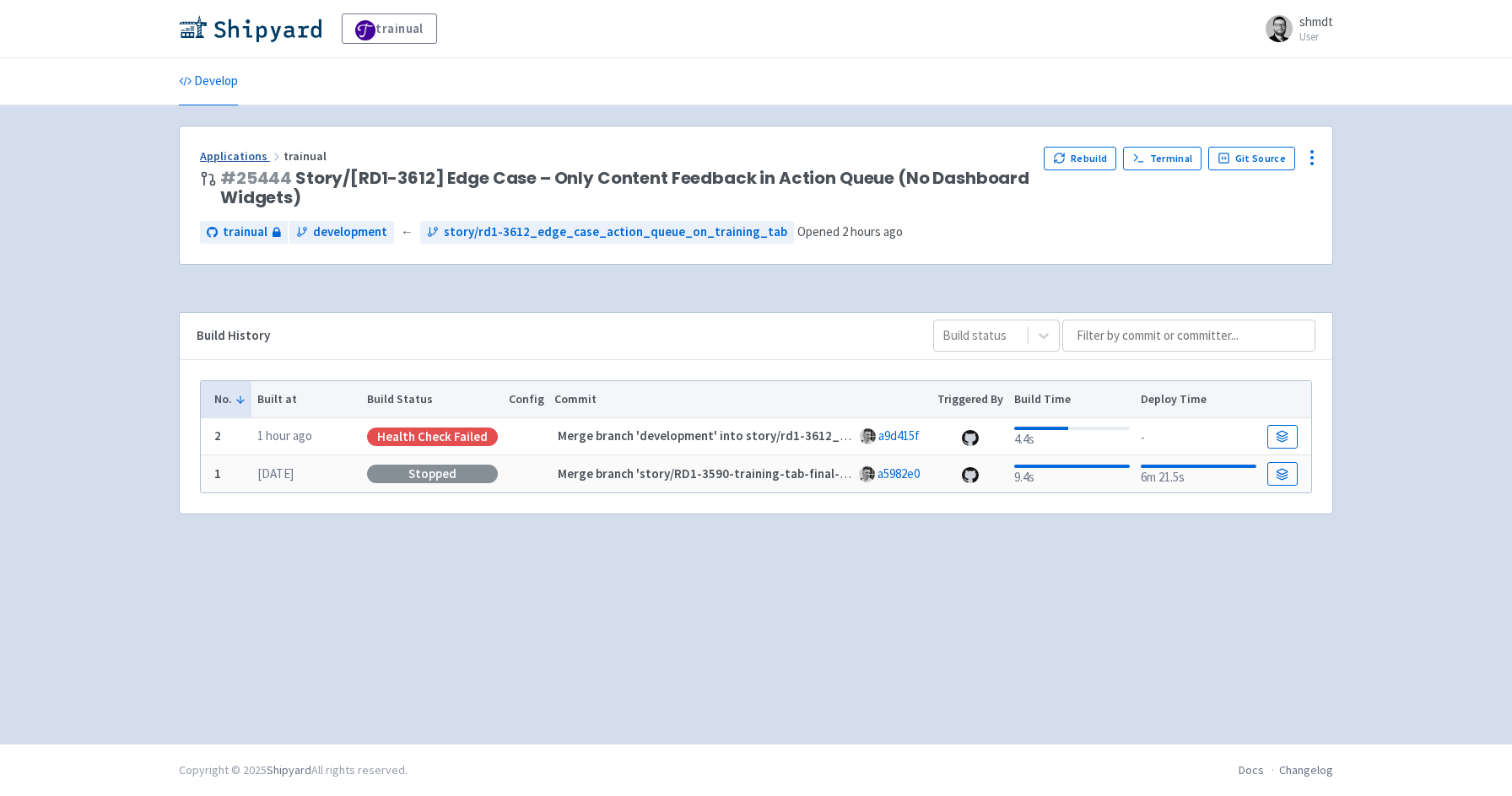
click at [242, 157] on link "Applications" at bounding box center [241, 156] width 84 height 15
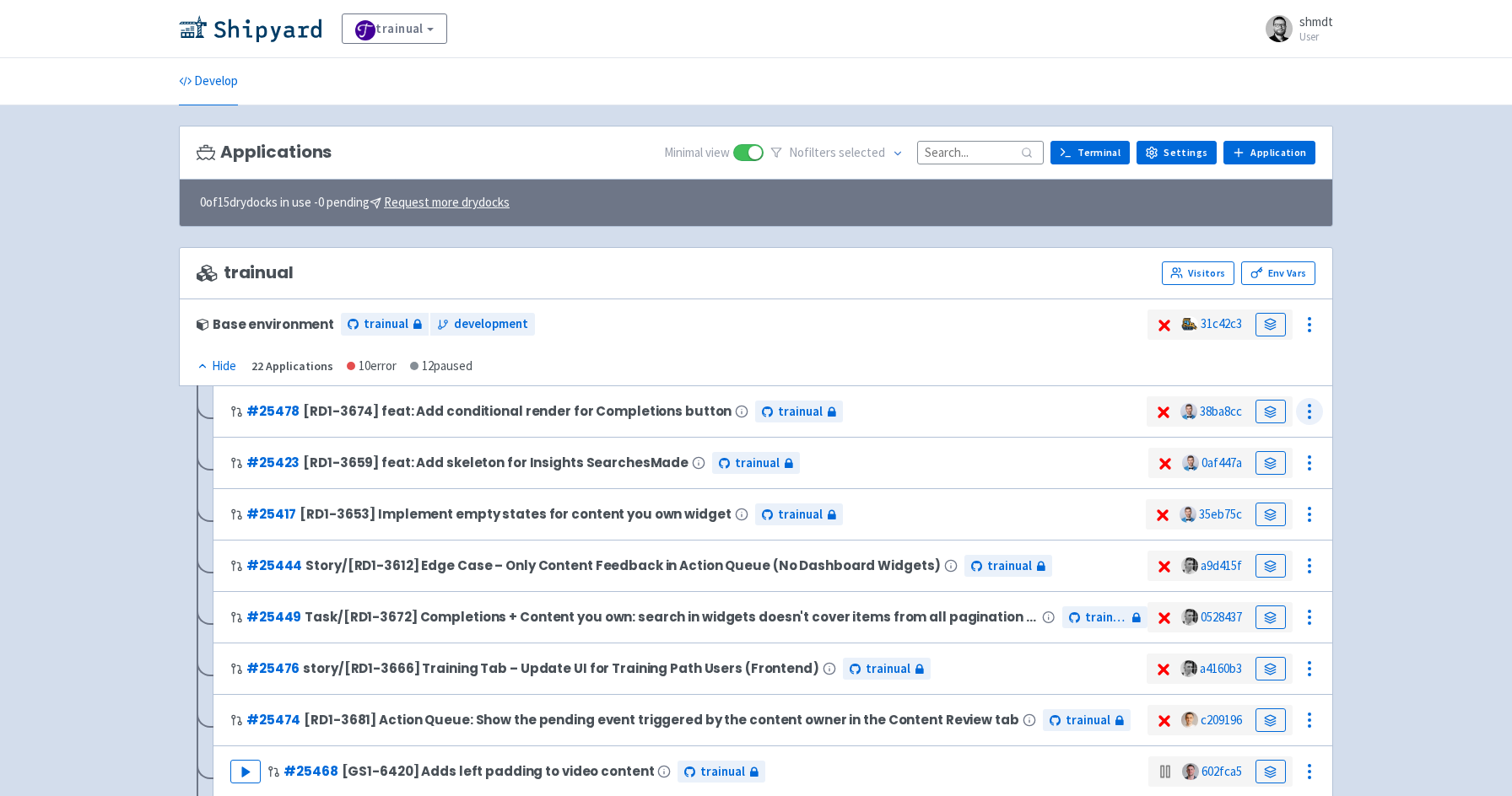
click at [1303, 420] on icon at bounding box center [1309, 411] width 20 height 20
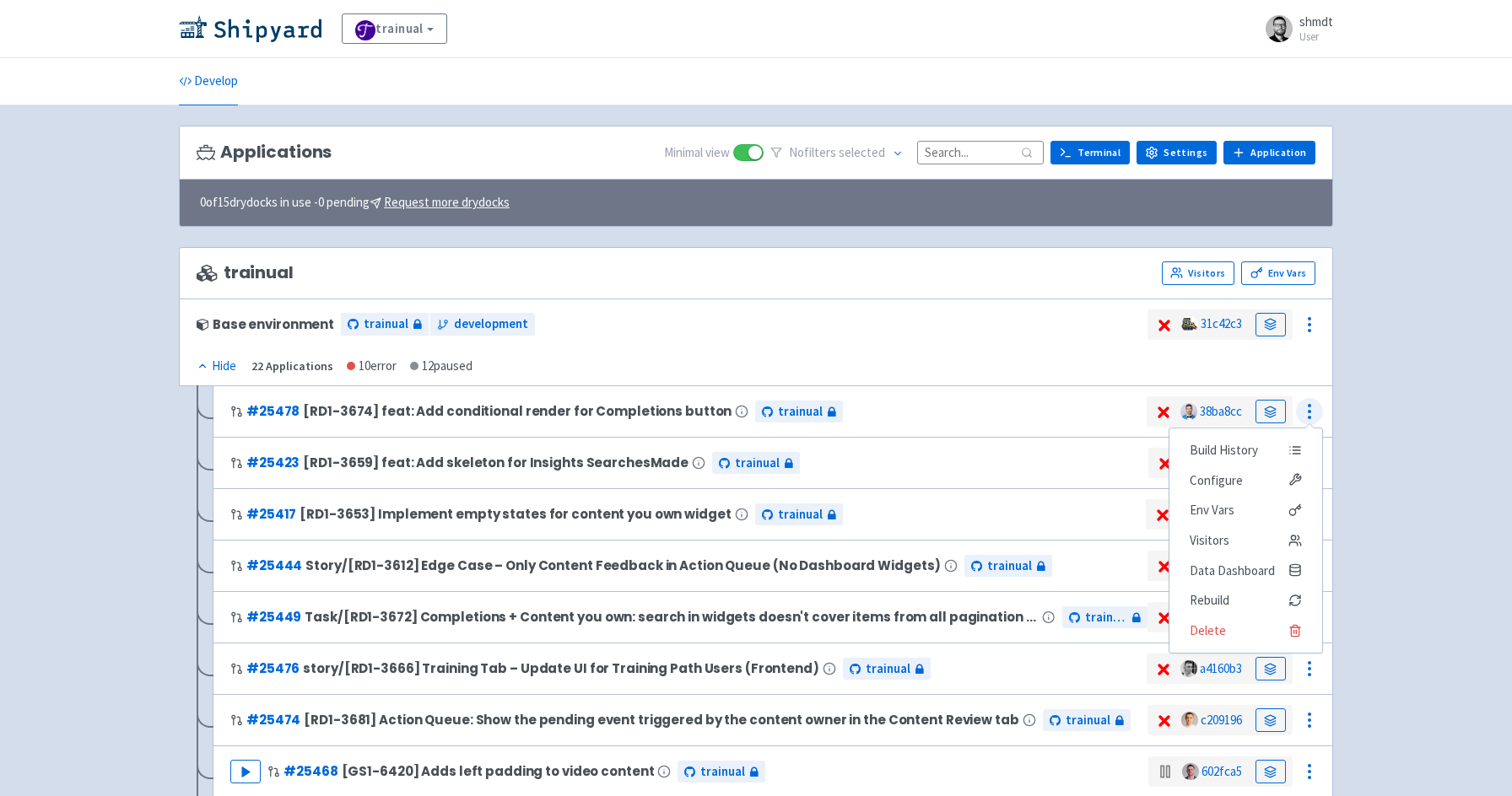
click at [1303, 420] on icon at bounding box center [1309, 411] width 20 height 20
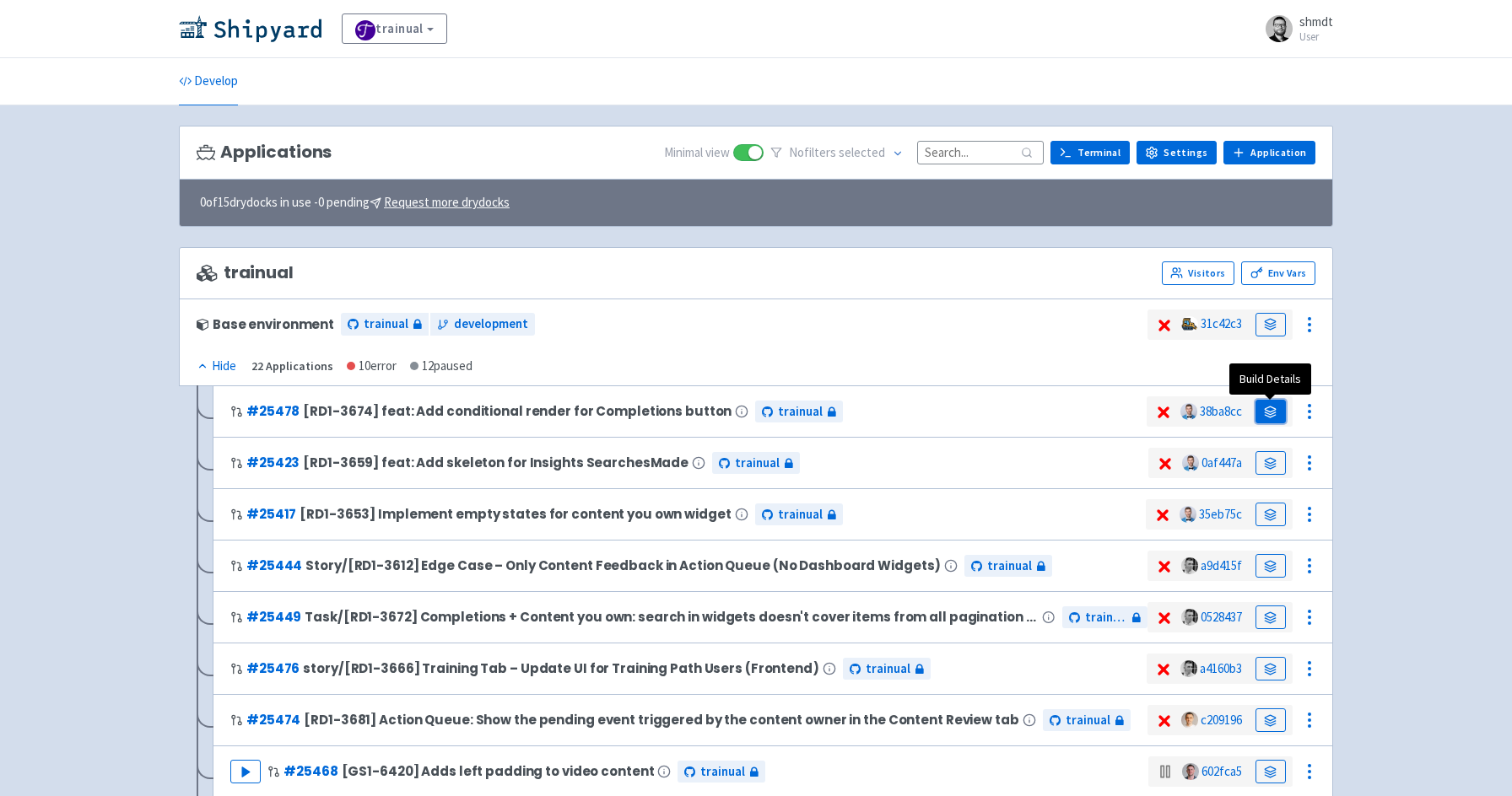
click at [1276, 415] on icon at bounding box center [1270, 412] width 13 height 13
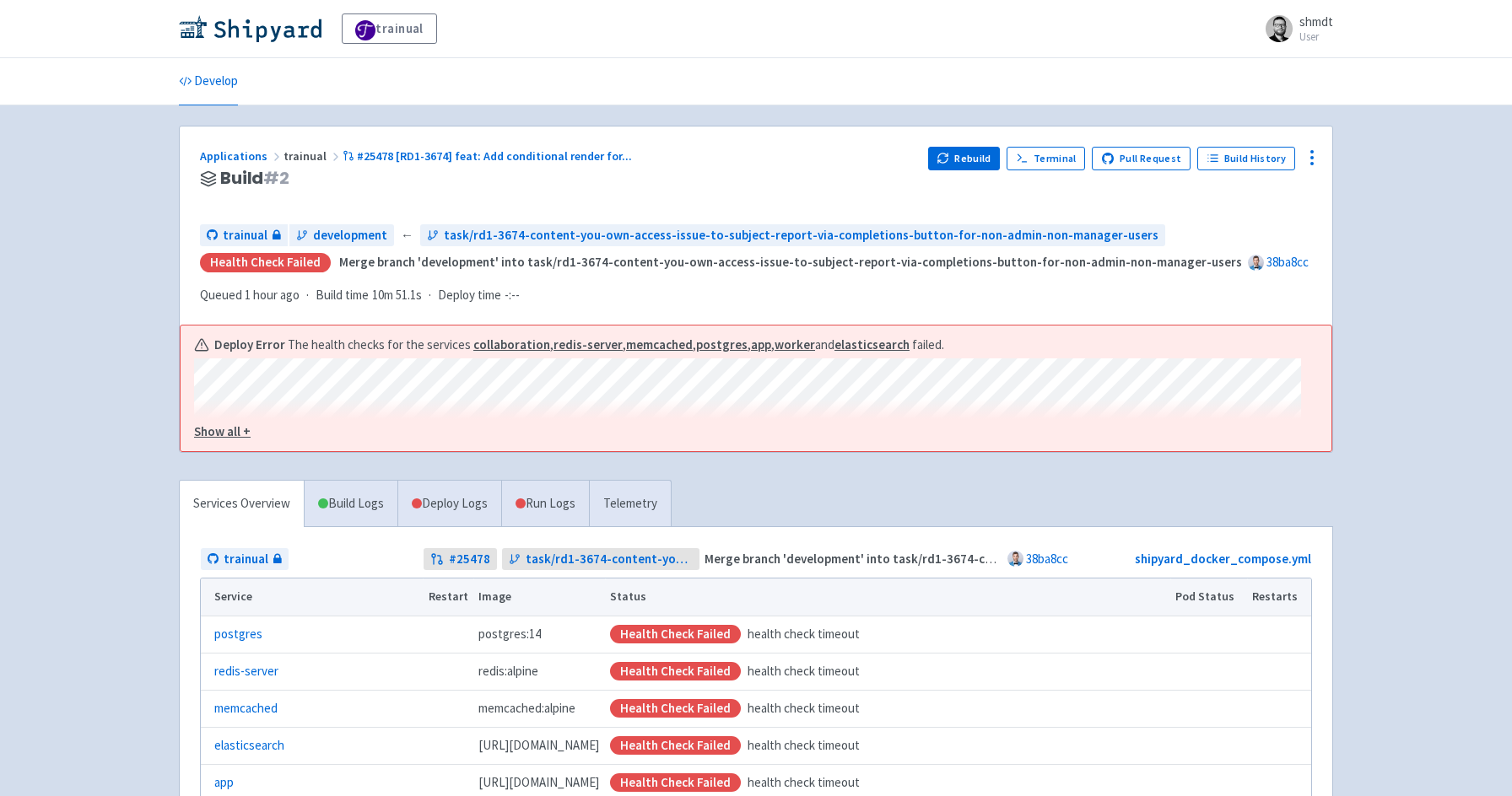
click at [211, 435] on u "Show all +" at bounding box center [222, 431] width 57 height 16
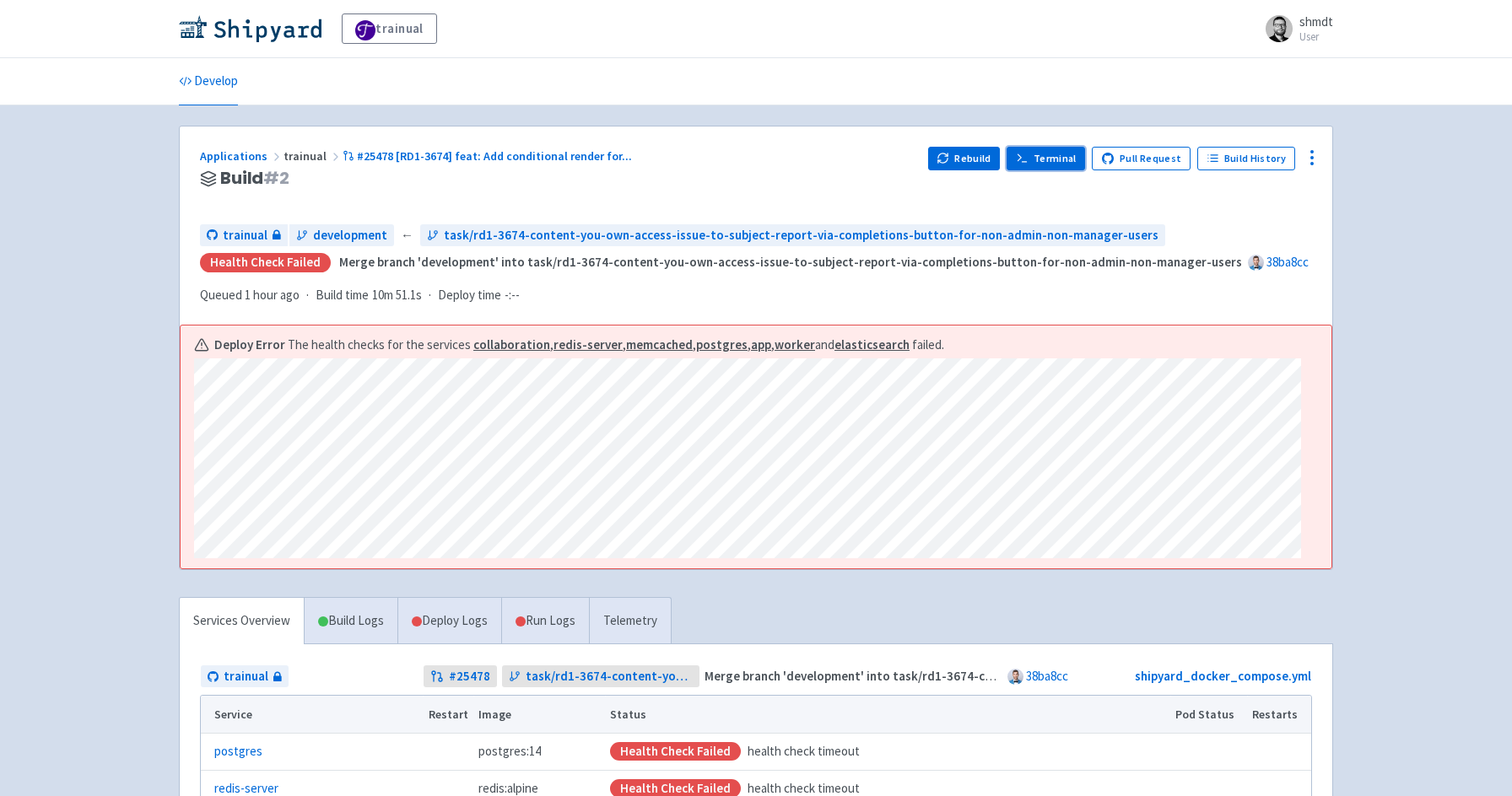
click at [1064, 158] on link "Terminal" at bounding box center [1045, 158] width 78 height 23
click at [1306, 164] on icon at bounding box center [1311, 157] width 20 height 20
click at [1383, 171] on div "trainual shmdt User Profile Sign out Develop" at bounding box center [756, 537] width 1512 height 1076
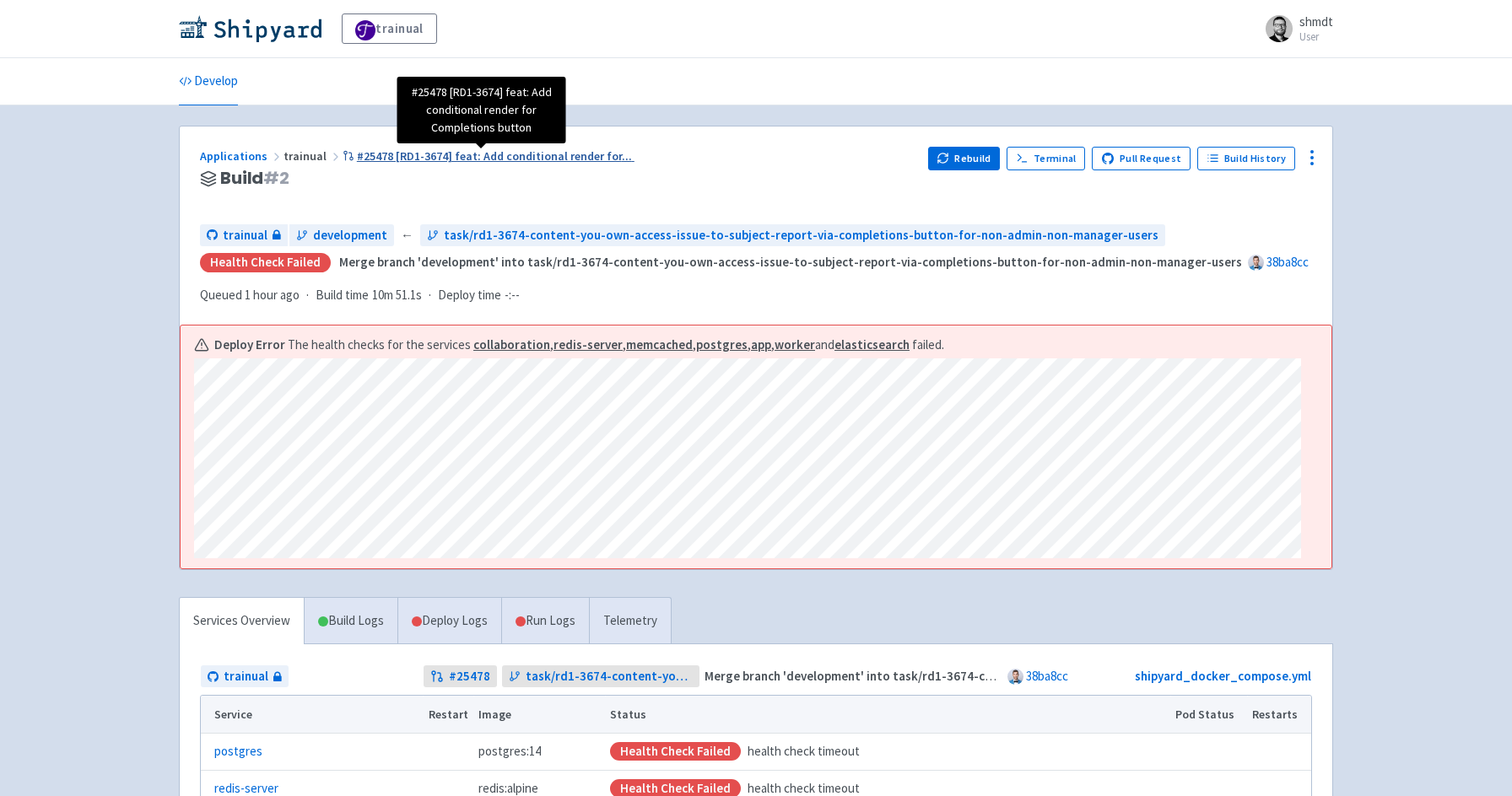
click at [415, 154] on span "#25478 [RD1-3674] feat: Add conditional render for ..." at bounding box center [494, 156] width 275 height 15
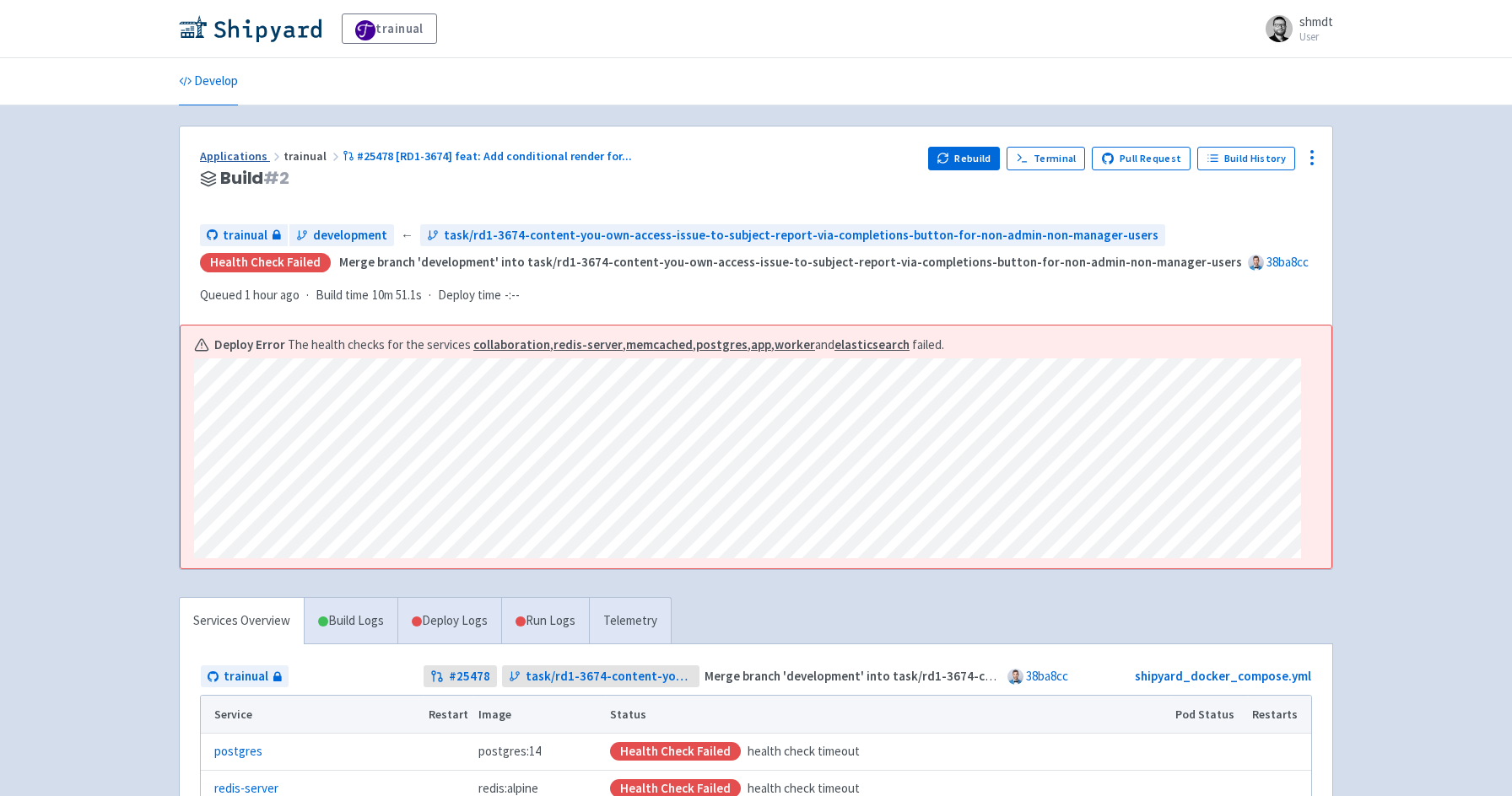
click at [233, 162] on link "Applications" at bounding box center [241, 156] width 84 height 15
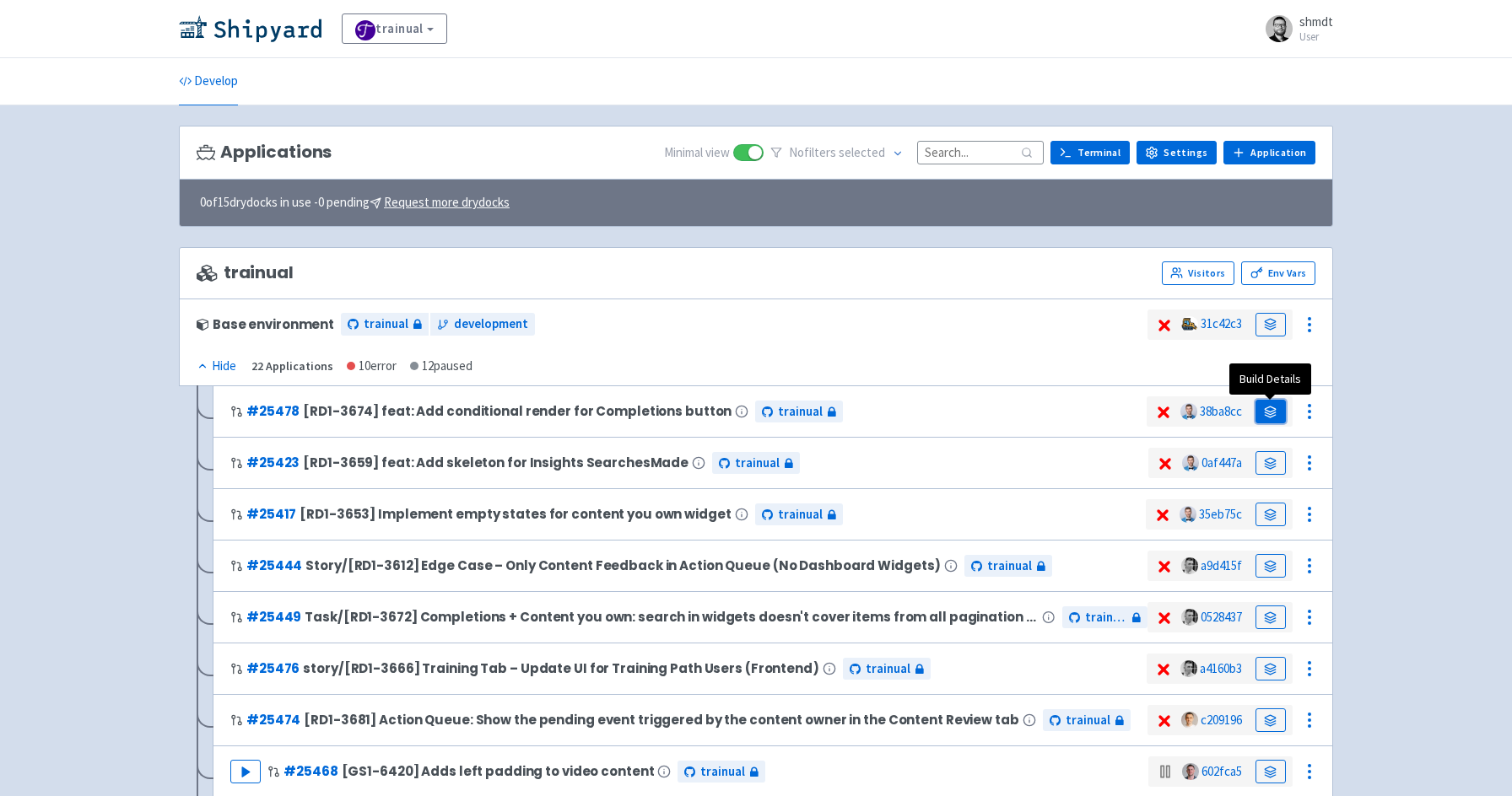
click at [1275, 413] on icon at bounding box center [1270, 413] width 11 height 3
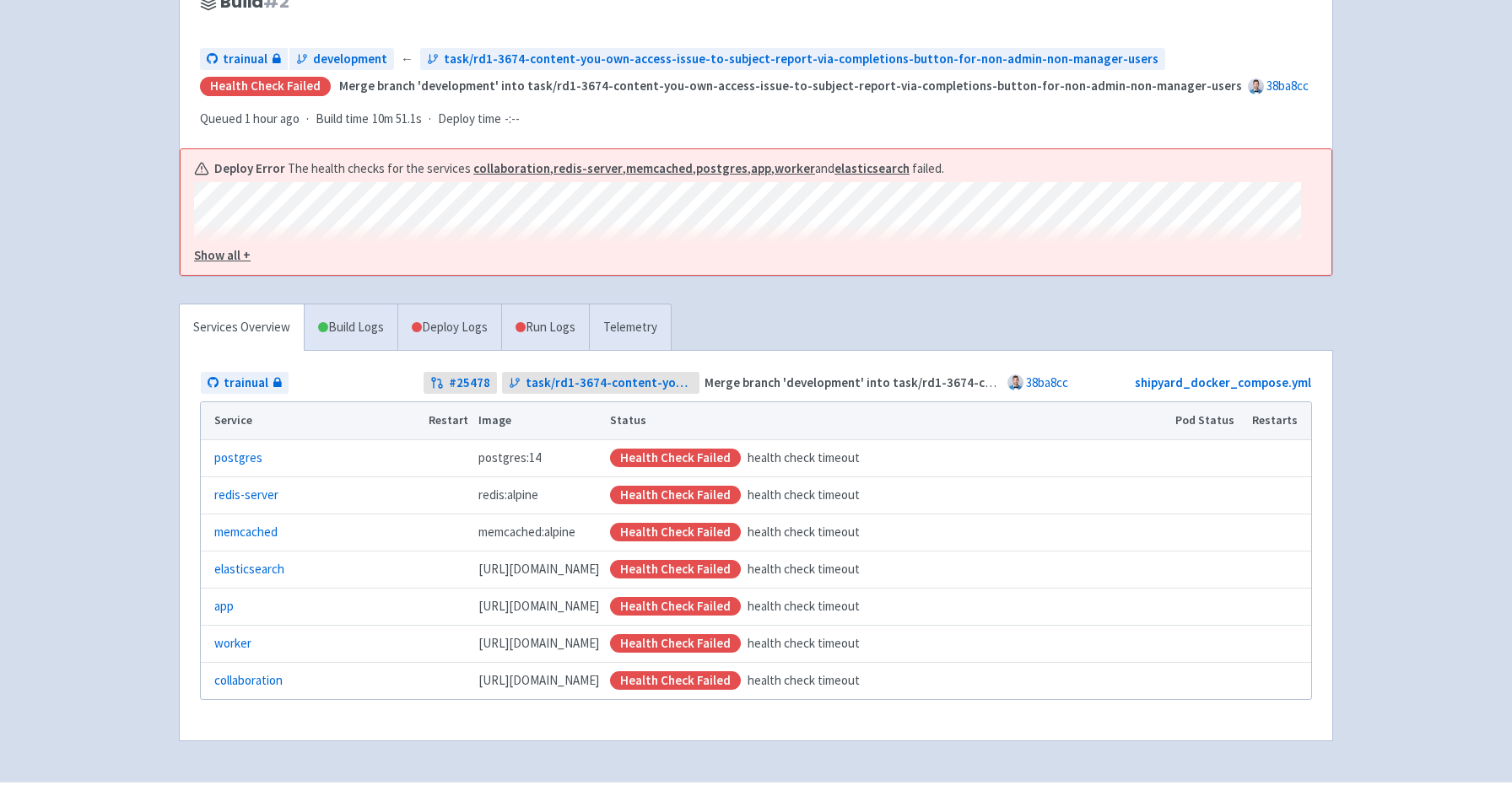
scroll to position [214, 0]
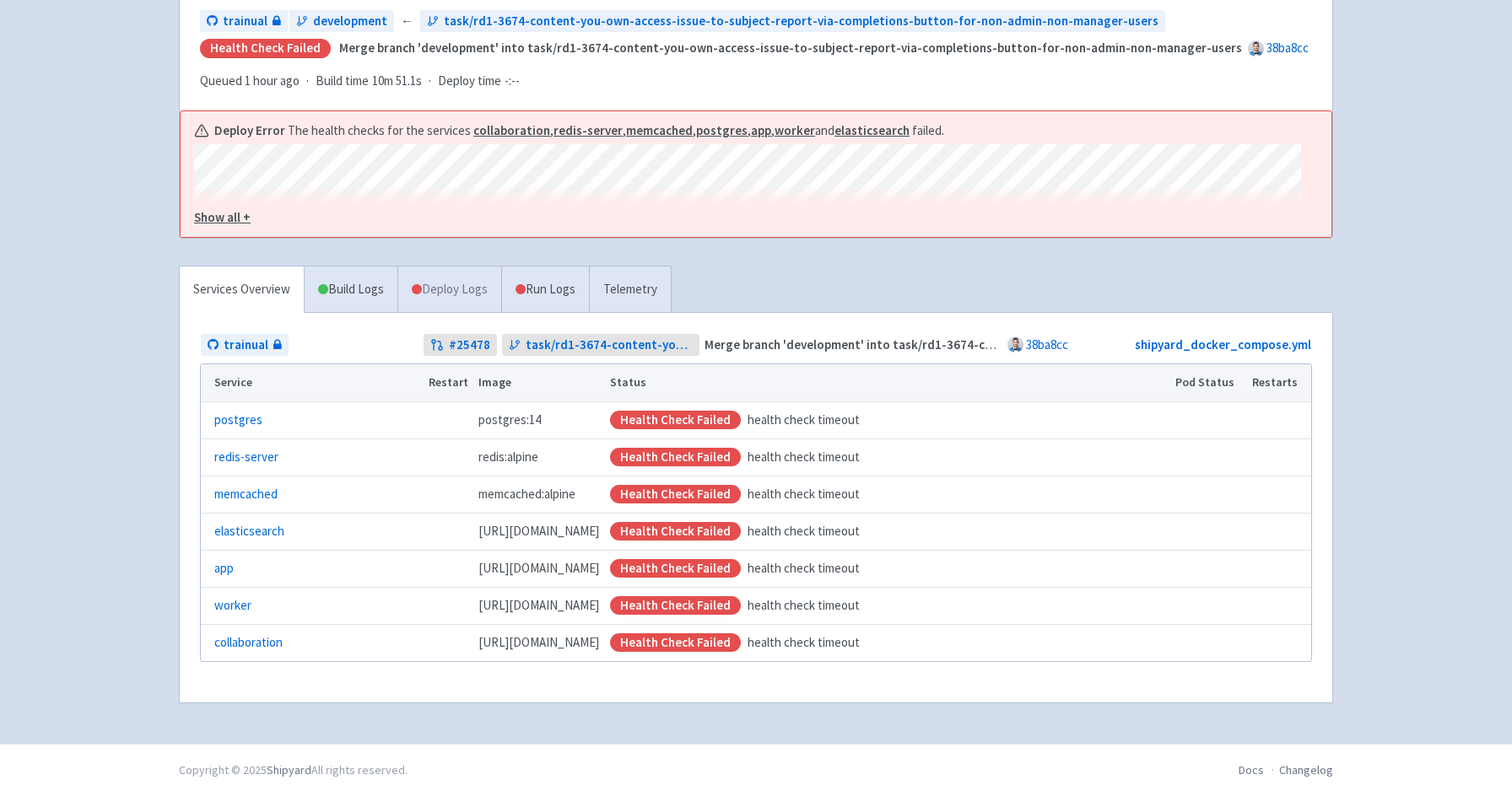
click at [458, 287] on link "Deploy Logs" at bounding box center [450, 289] width 104 height 46
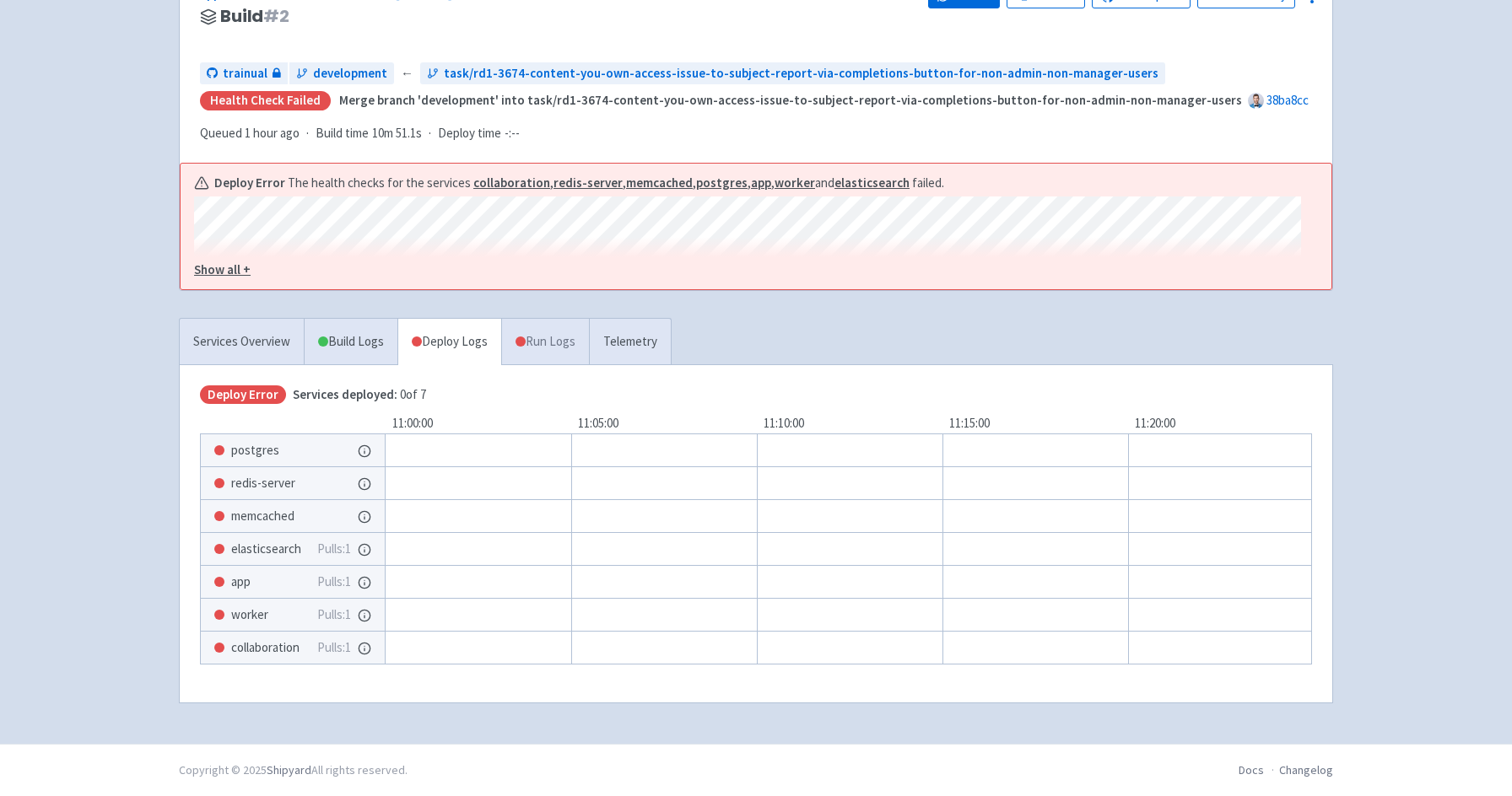
click at [546, 336] on link "Run Logs" at bounding box center [544, 343] width 88 height 46
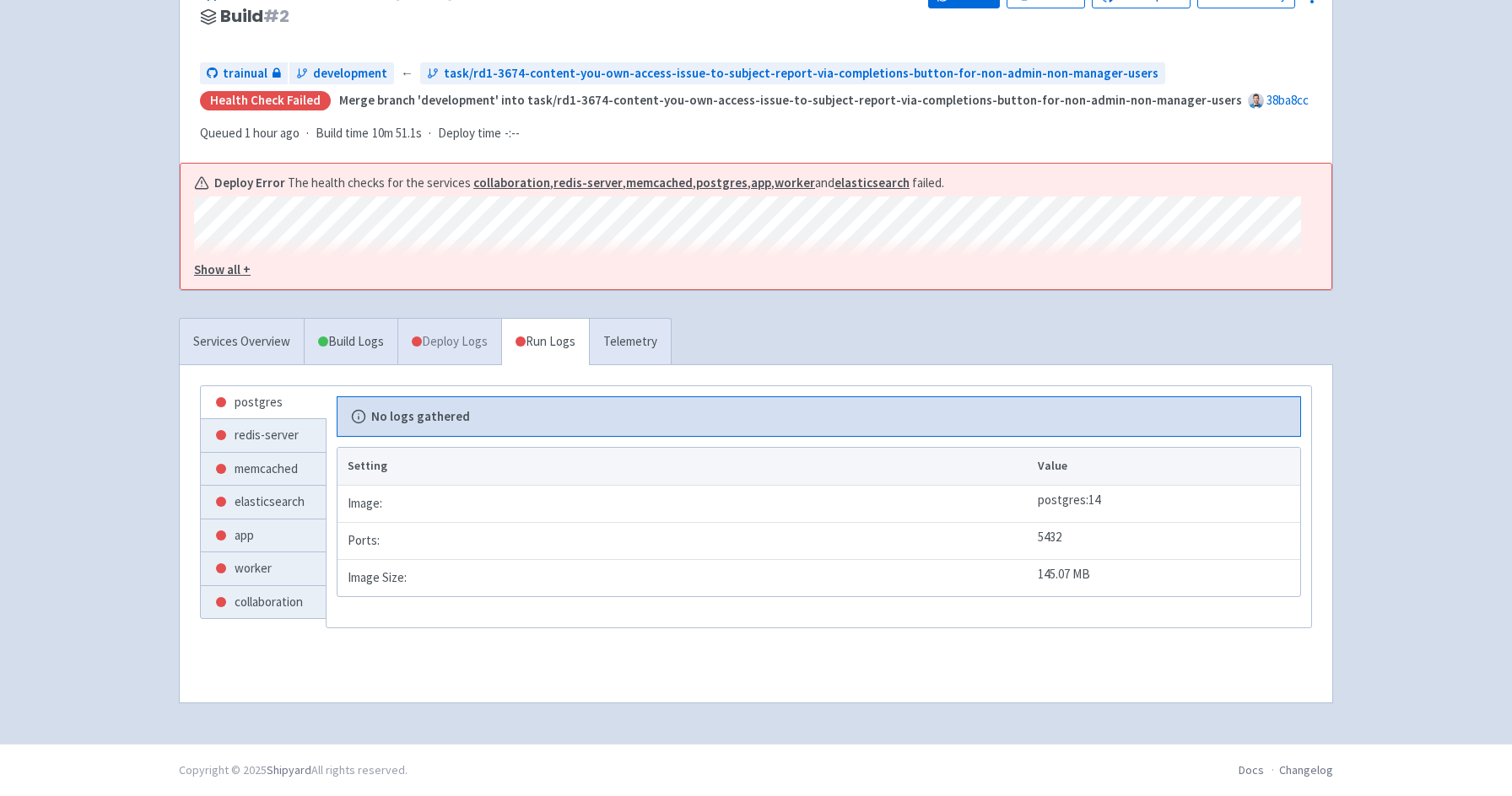
click at [441, 347] on link "Deploy Logs" at bounding box center [450, 343] width 104 height 46
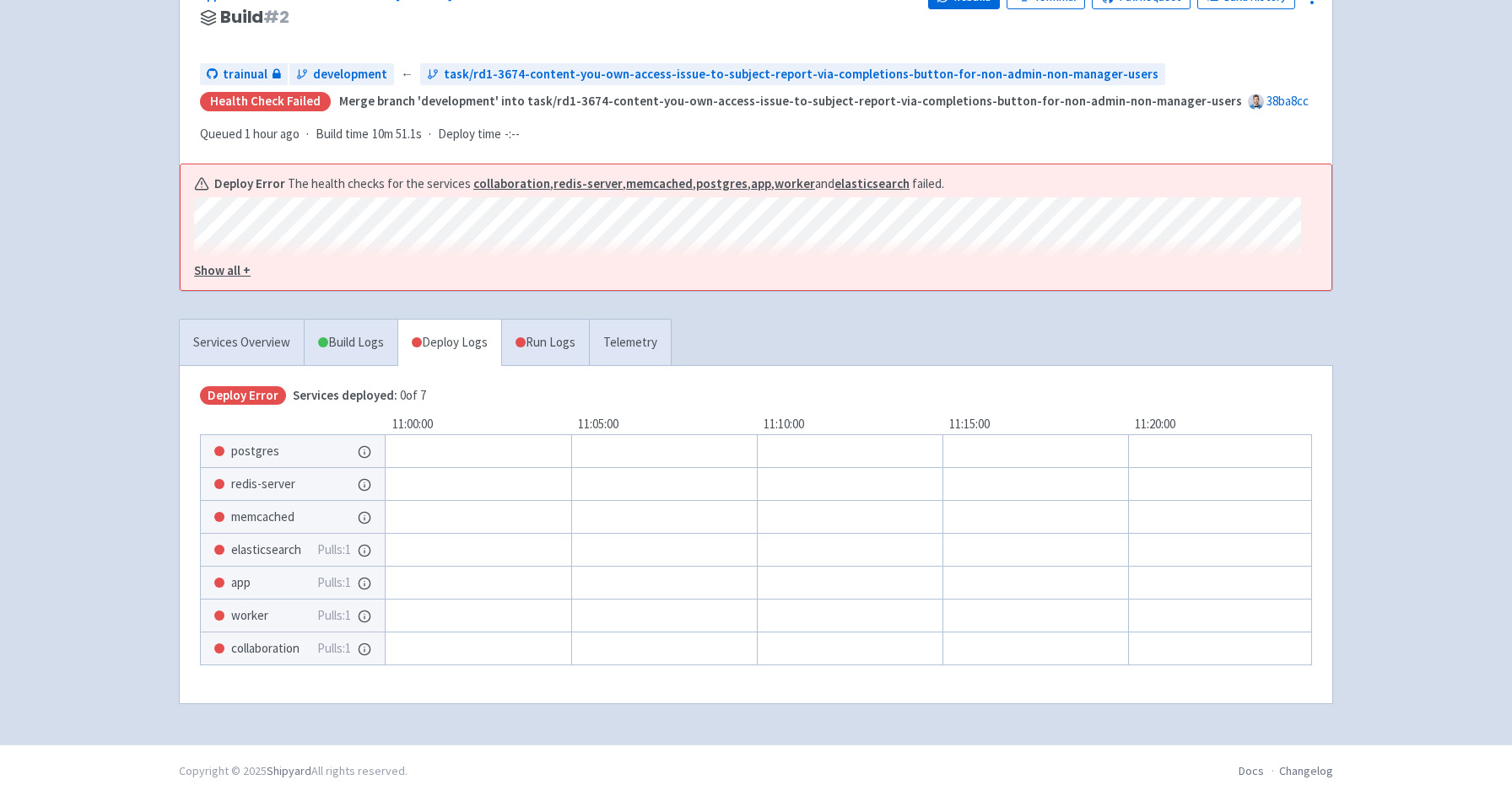
scroll to position [162, 0]
click at [946, 664] on div at bounding box center [872, 647] width 1080 height 34
drag, startPoint x: 930, startPoint y: 663, endPoint x: 1157, endPoint y: 654, distance: 227.2
click at [1157, 654] on div at bounding box center [872, 647] width 1080 height 34
click at [1151, 664] on div at bounding box center [872, 647] width 1080 height 34
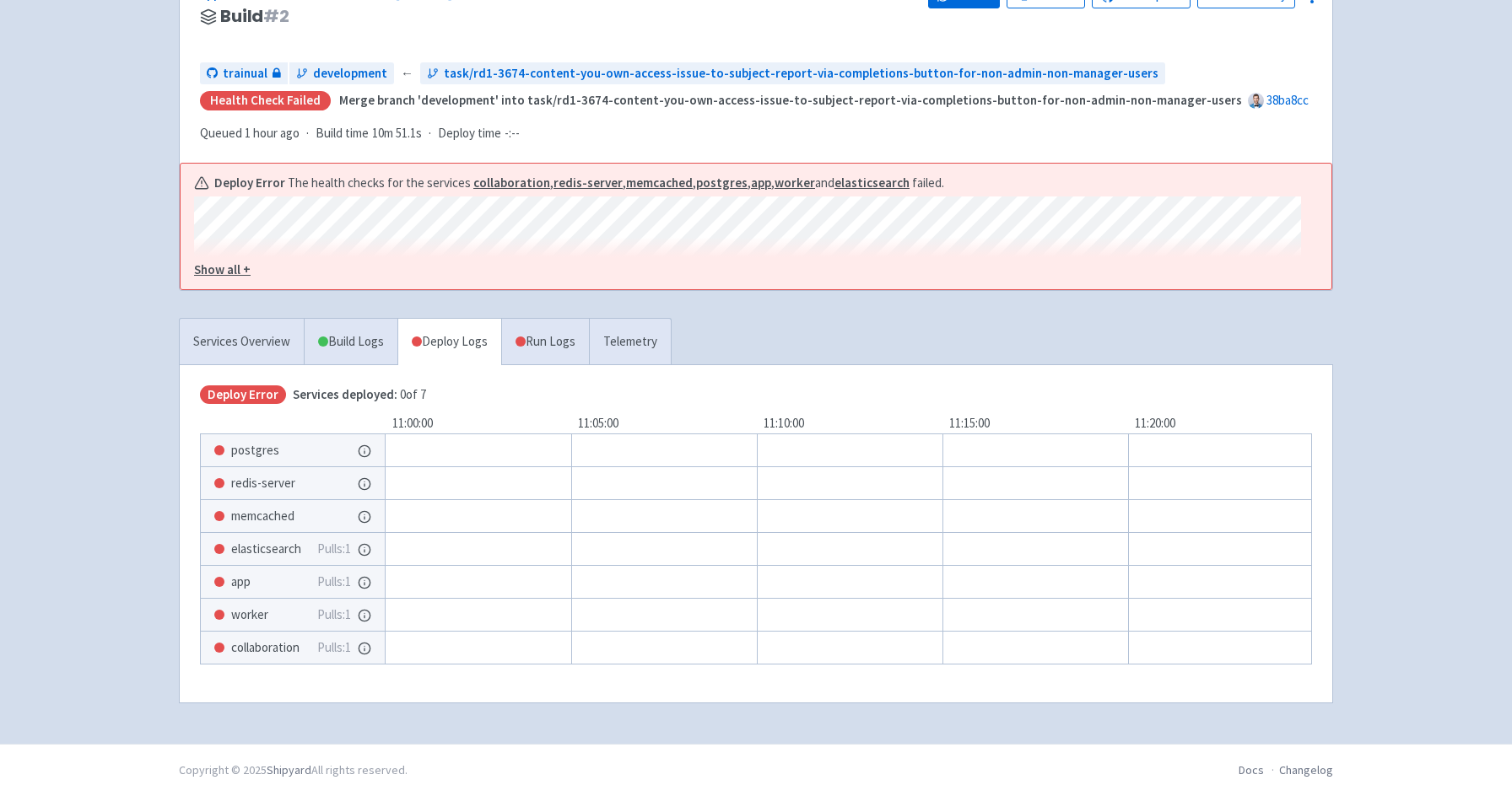
drag, startPoint x: 908, startPoint y: 664, endPoint x: 1011, endPoint y: 666, distance: 103.0
click at [1011, 665] on div "11:00:00 11:05:00 11:10:00 11:15:00 11:20:00 11:25:00 11:30:00 11:35:00 postgre…" at bounding box center [756, 539] width 1112 height 251
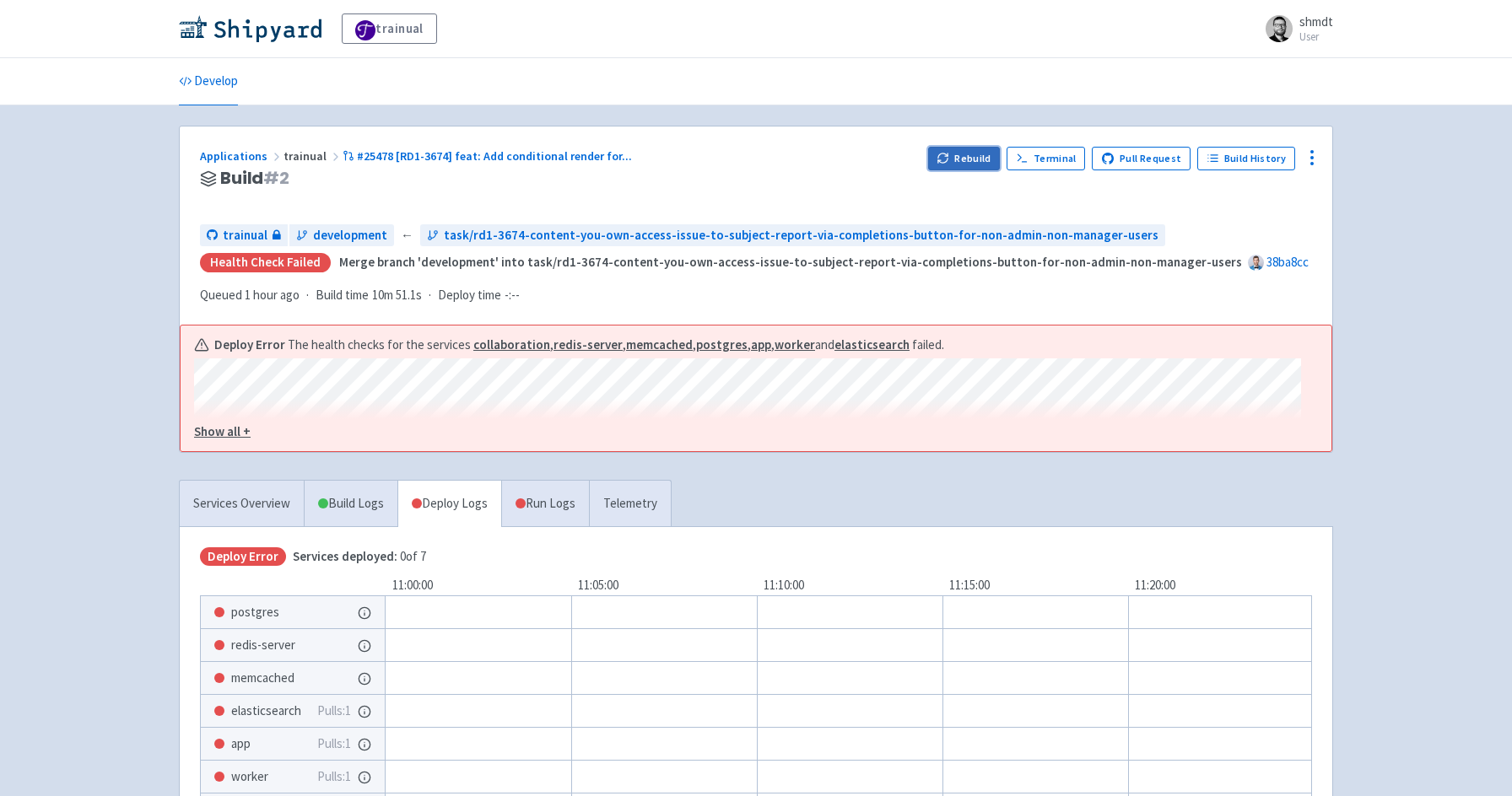
click at [974, 164] on button "Rebuild" at bounding box center [964, 158] width 72 height 23
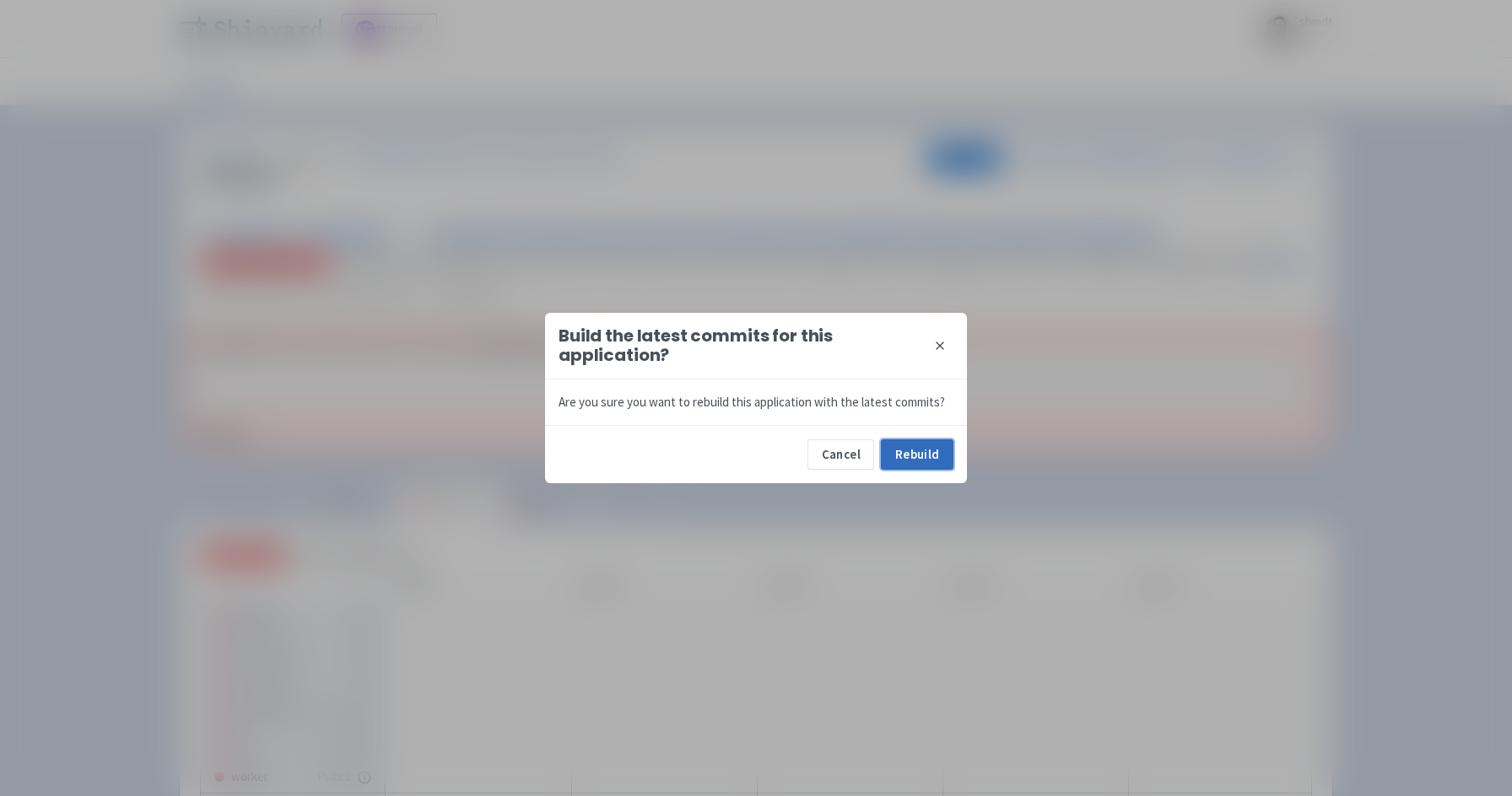
click at [933, 445] on button "Rebuild" at bounding box center [917, 454] width 72 height 30
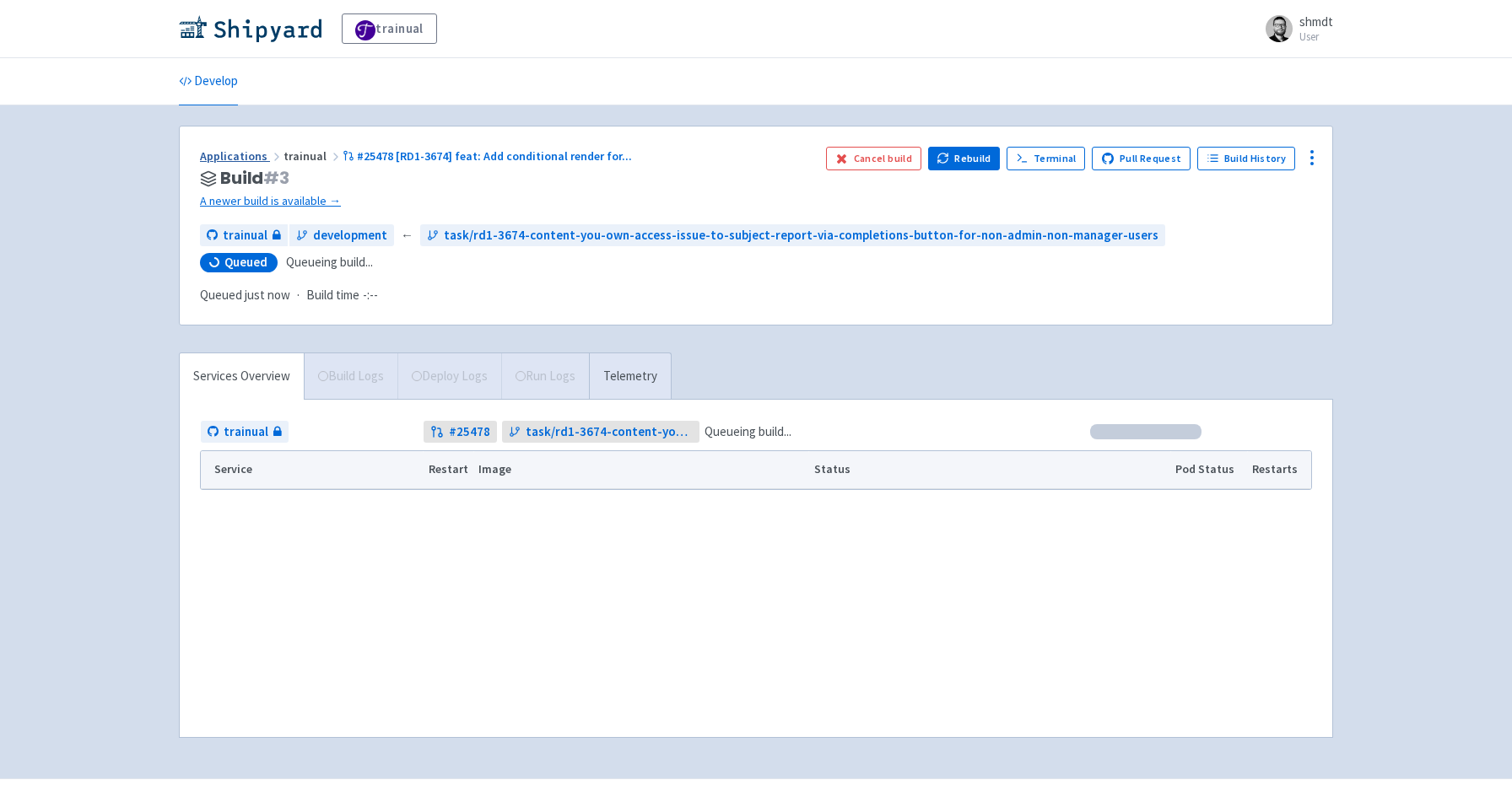
click at [247, 157] on link "Applications" at bounding box center [241, 156] width 84 height 15
click at [308, 197] on link "A newer build is available →" at bounding box center [506, 201] width 613 height 19
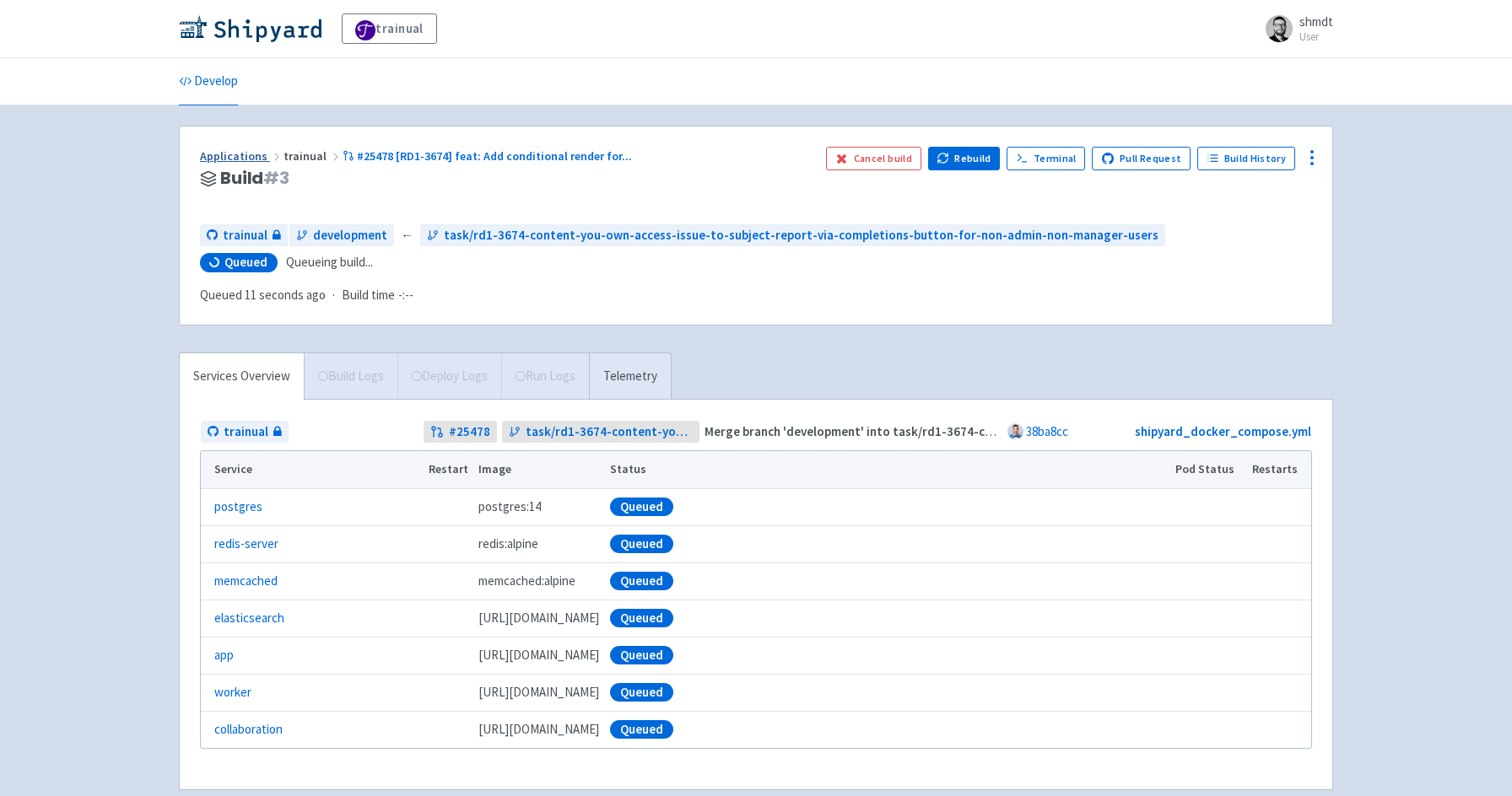
click at [237, 151] on link "Applications" at bounding box center [241, 156] width 84 height 15
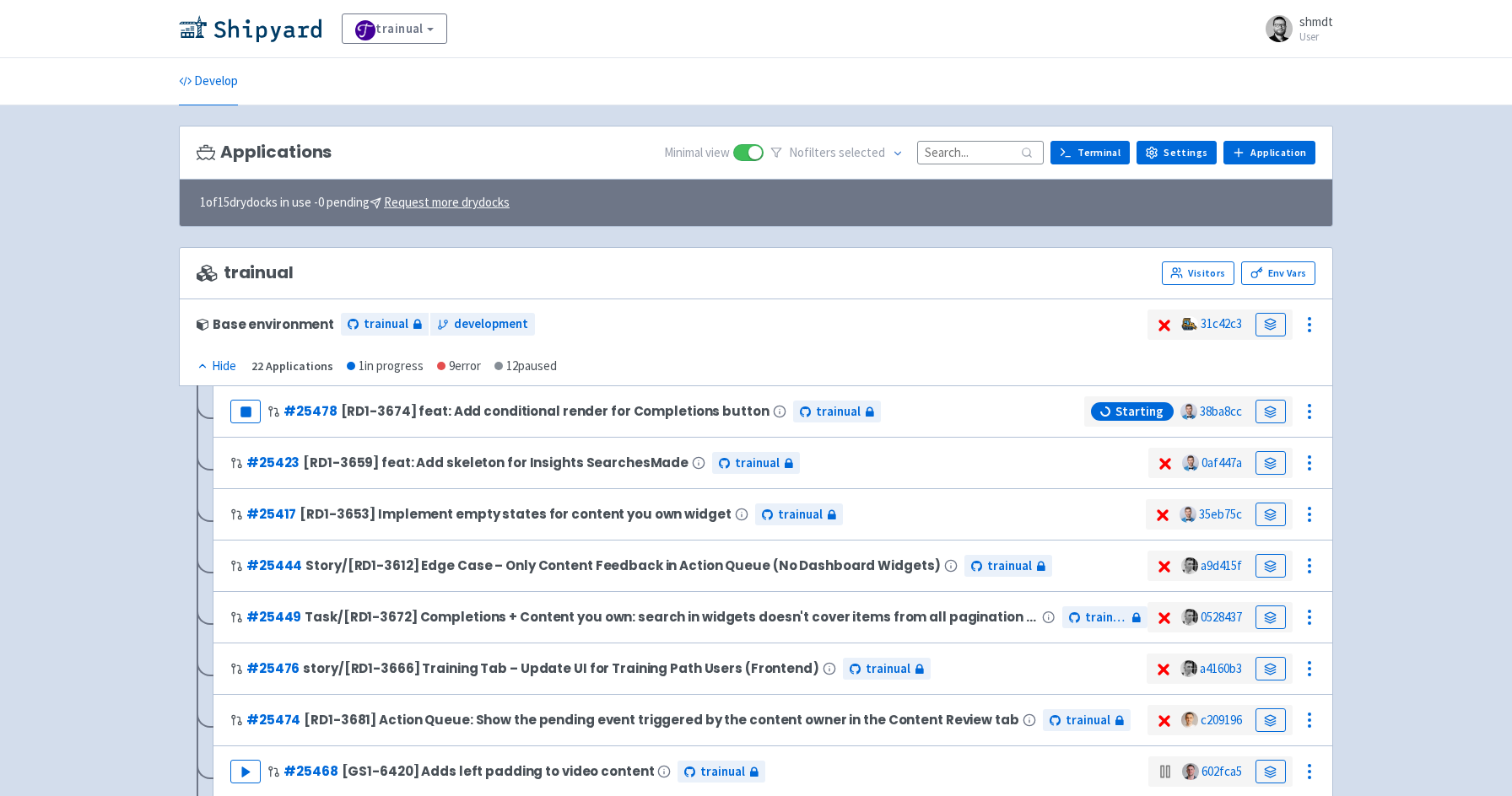
click at [982, 391] on div "Pause # 25478 [RD1-3674] feat: Add conditional render for Completions button tr…" at bounding box center [772, 412] width 1120 height 52
click at [1266, 408] on icon at bounding box center [1270, 412] width 13 height 13
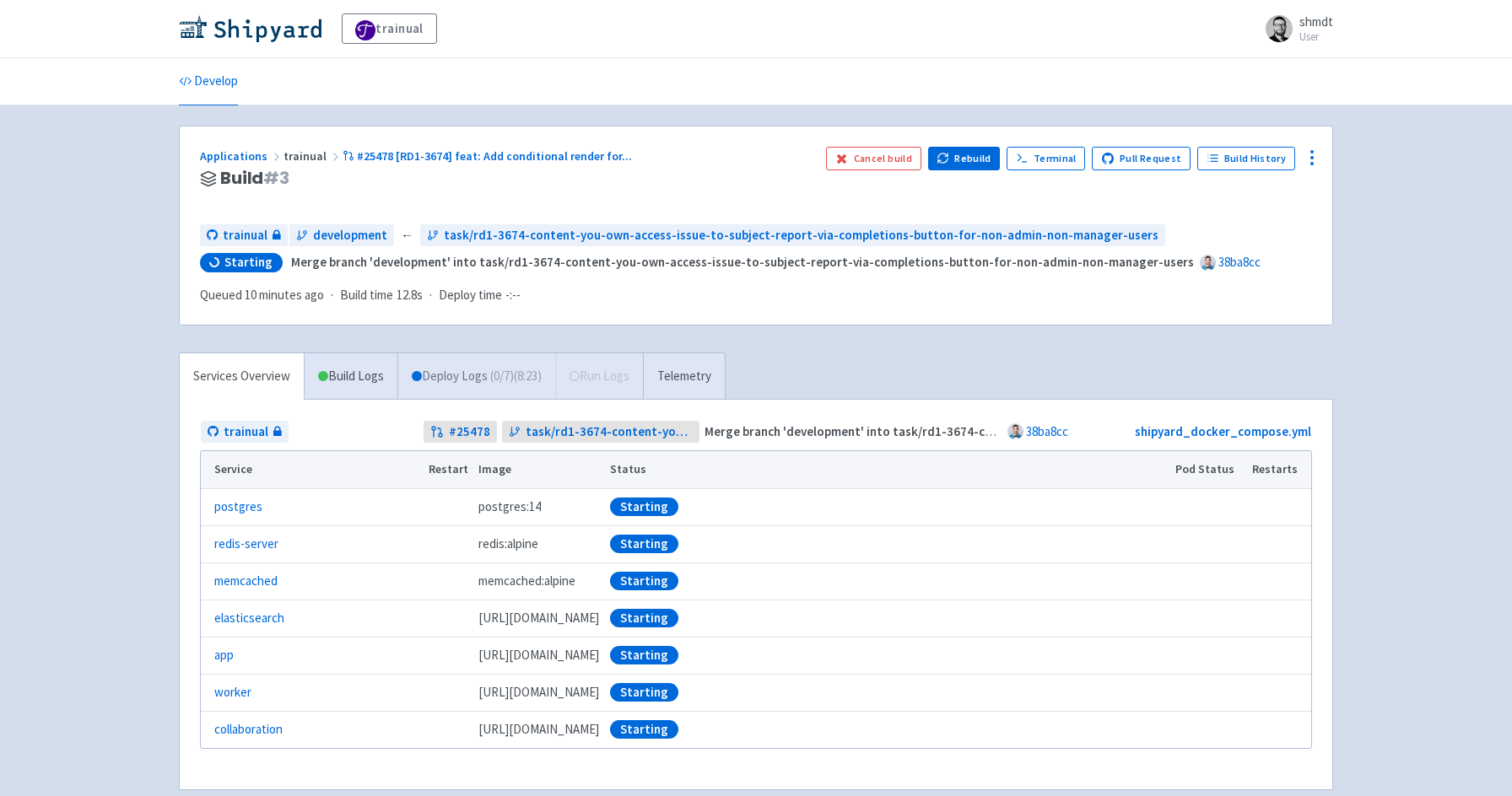
click at [458, 366] on link "Deploy Logs ( 0 / 7 ) (8:23)" at bounding box center [477, 376] width 158 height 46
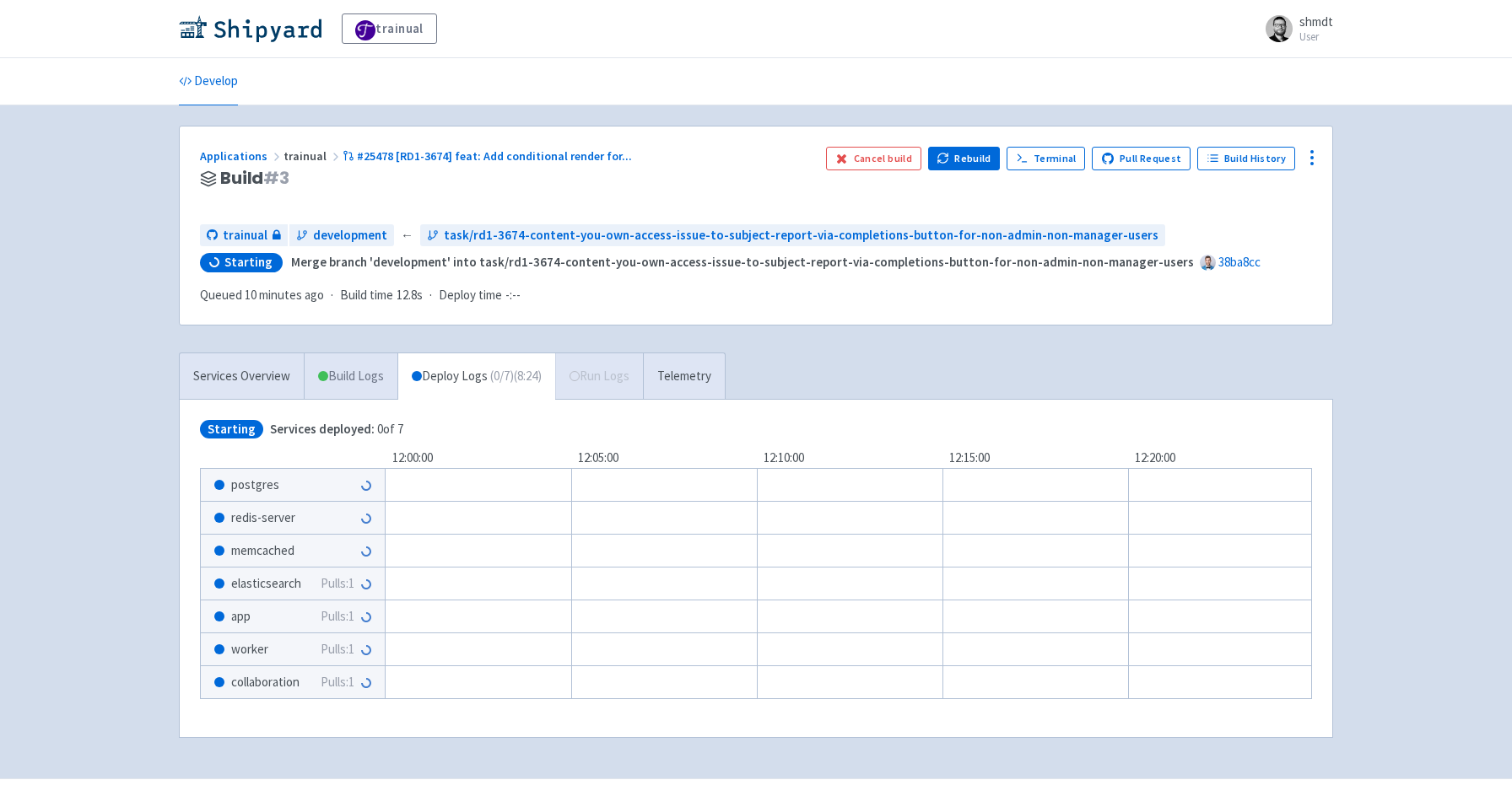
click at [348, 383] on link "Build Logs" at bounding box center [351, 376] width 93 height 46
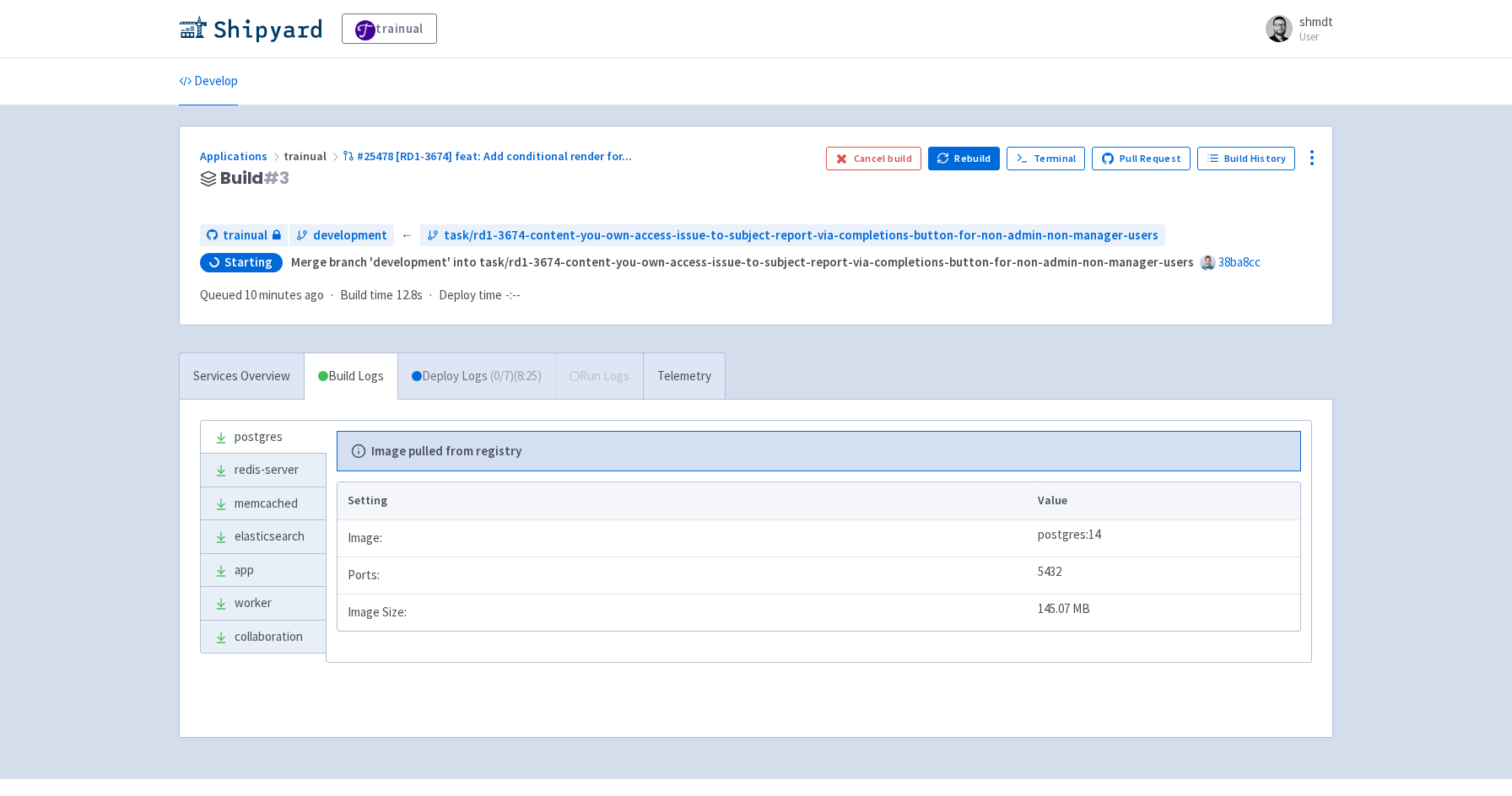
click at [460, 383] on link "Deploy Logs ( 0 / 7 ) (8:25)" at bounding box center [477, 376] width 158 height 46
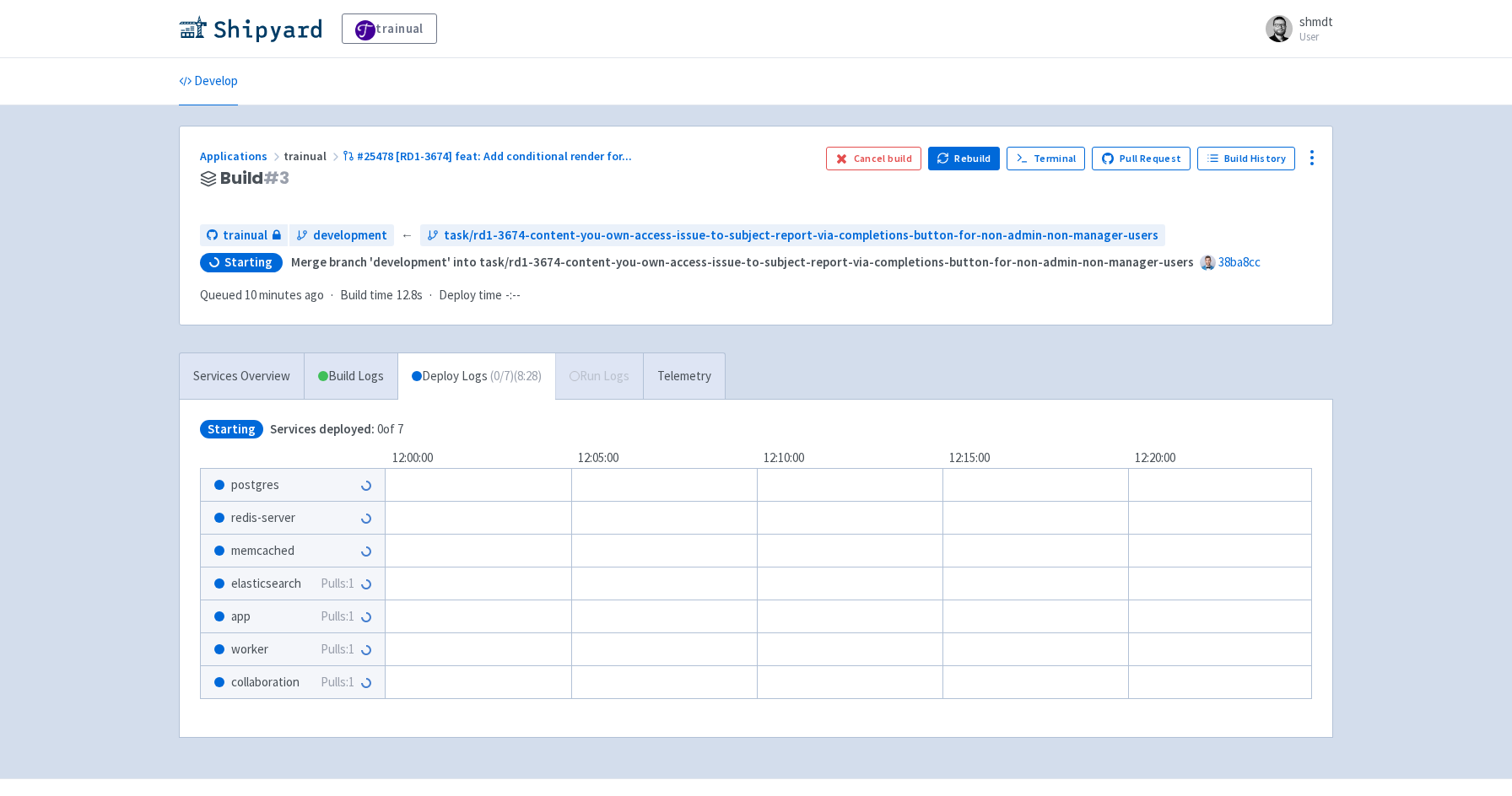
click at [571, 323] on div "Applications trainual #25478 [RD1-3674] feat: Add conditional render for ... Bu…" at bounding box center [756, 226] width 1152 height 199
click at [886, 348] on div "Applications trainual #25478 [RD1-3674] feat: Add conditional render for ... Bu…" at bounding box center [756, 442] width 1154 height 633
click at [897, 345] on div "Applications trainual #25478 [RD1-3674] feat: Add conditional render for ... Bu…" at bounding box center [756, 442] width 1154 height 633
click at [238, 157] on link "Applications" at bounding box center [241, 156] width 84 height 15
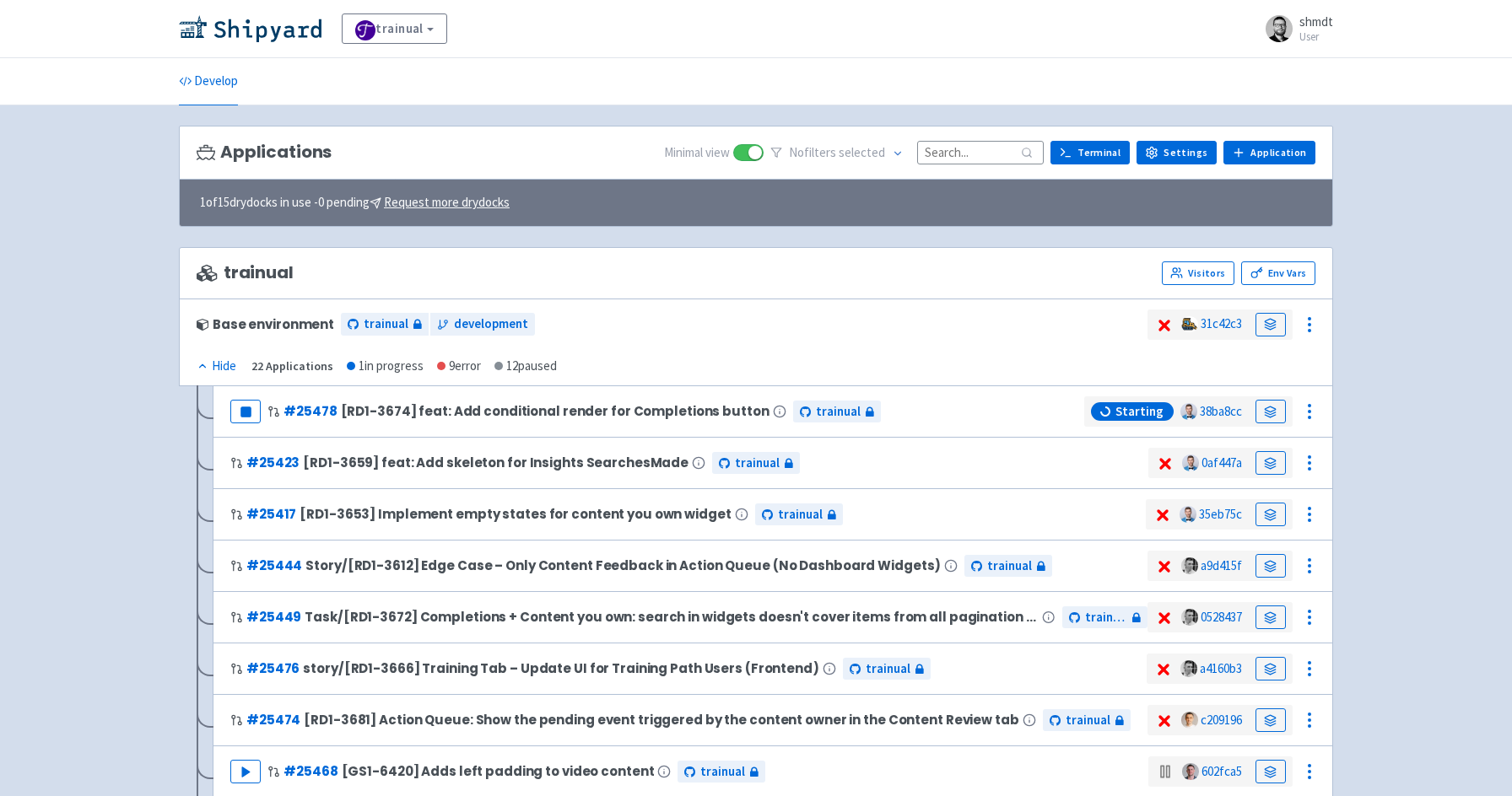
click at [950, 290] on div "trainual Visitors Env Vars" at bounding box center [756, 273] width 1154 height 52
